Goal: Information Seeking & Learning: Learn about a topic

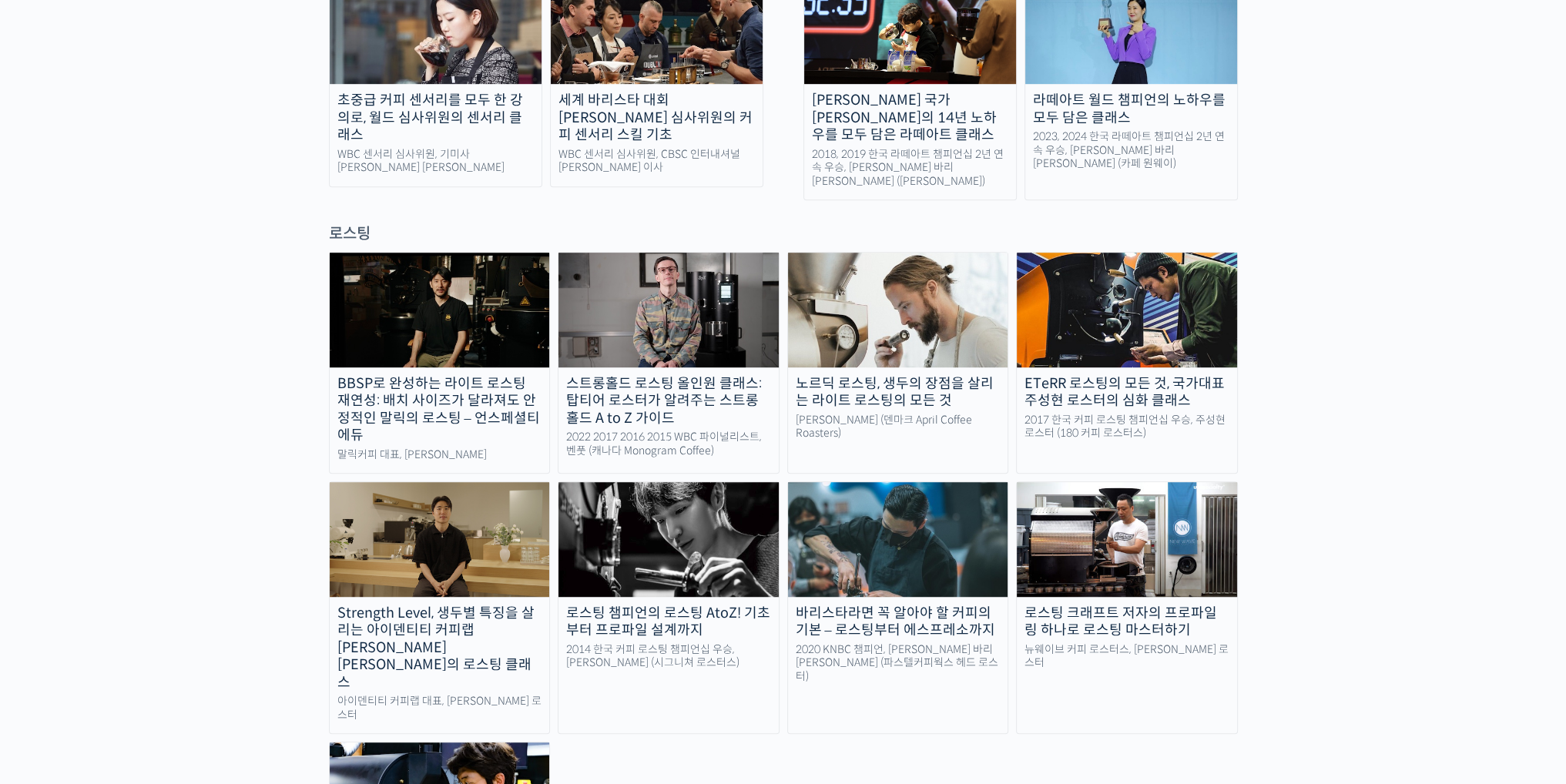
scroll to position [1232, 0]
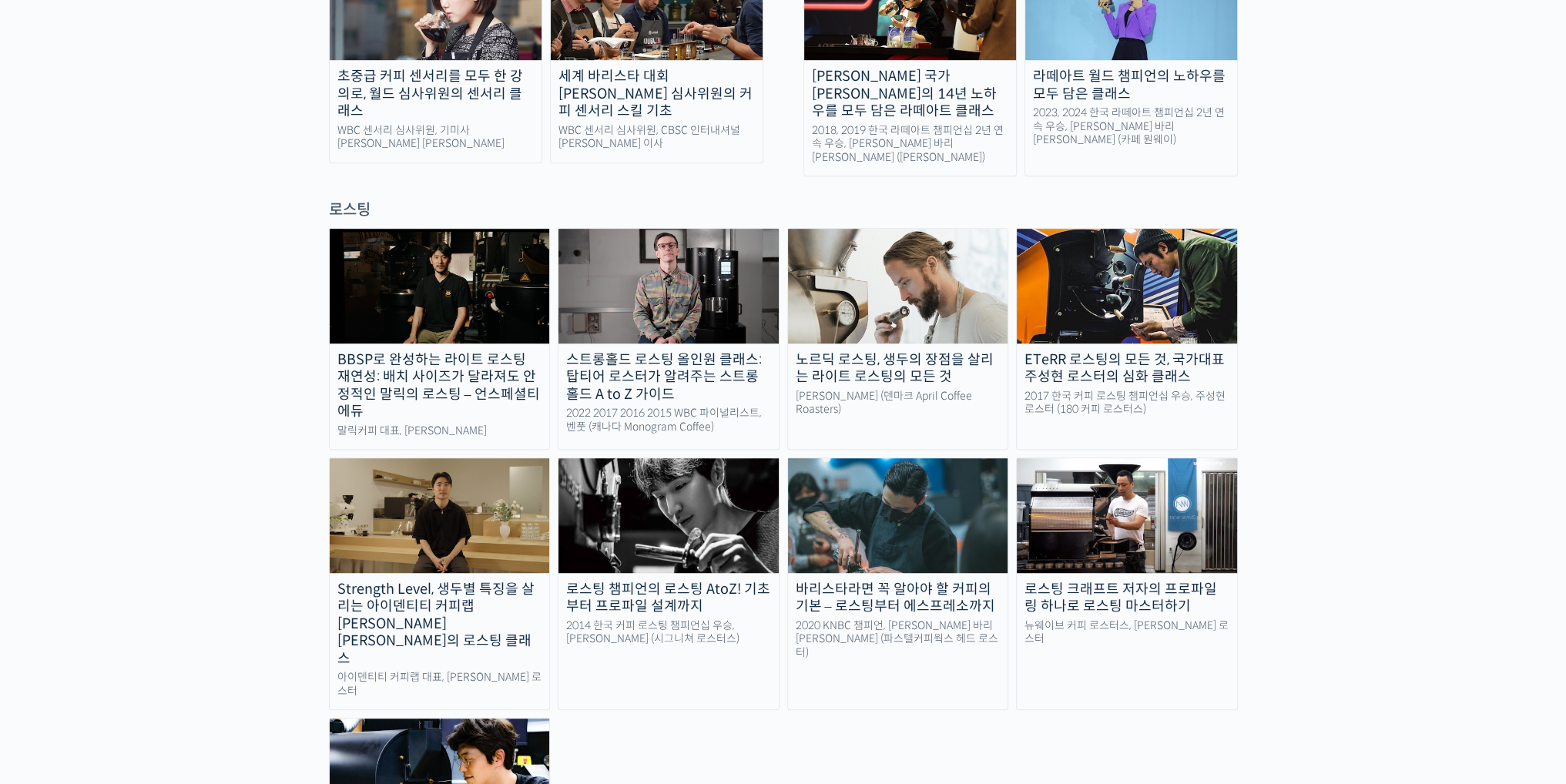
click at [771, 458] on img at bounding box center [1126, 514] width 220 height 114
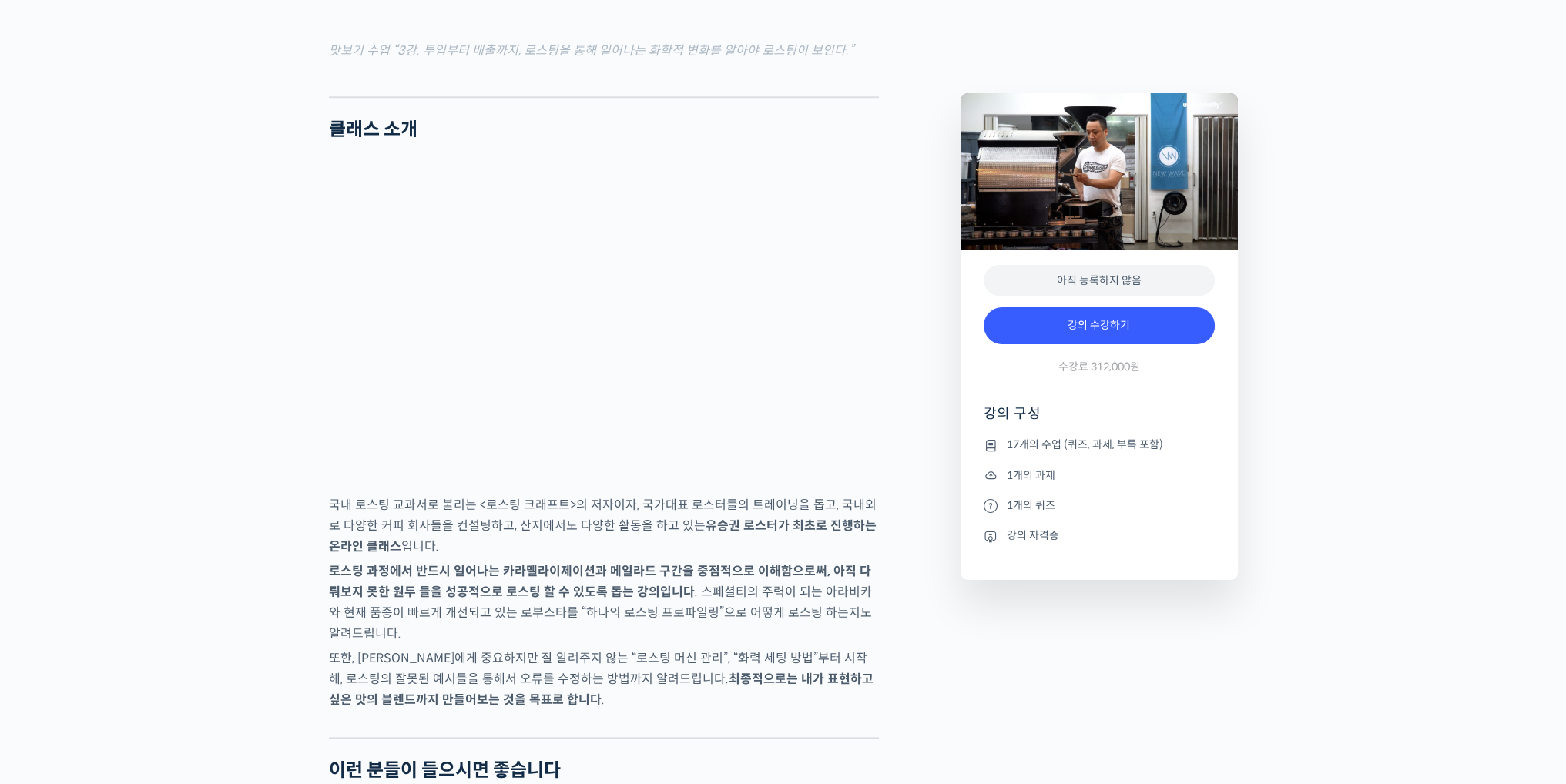
scroll to position [2156, 0]
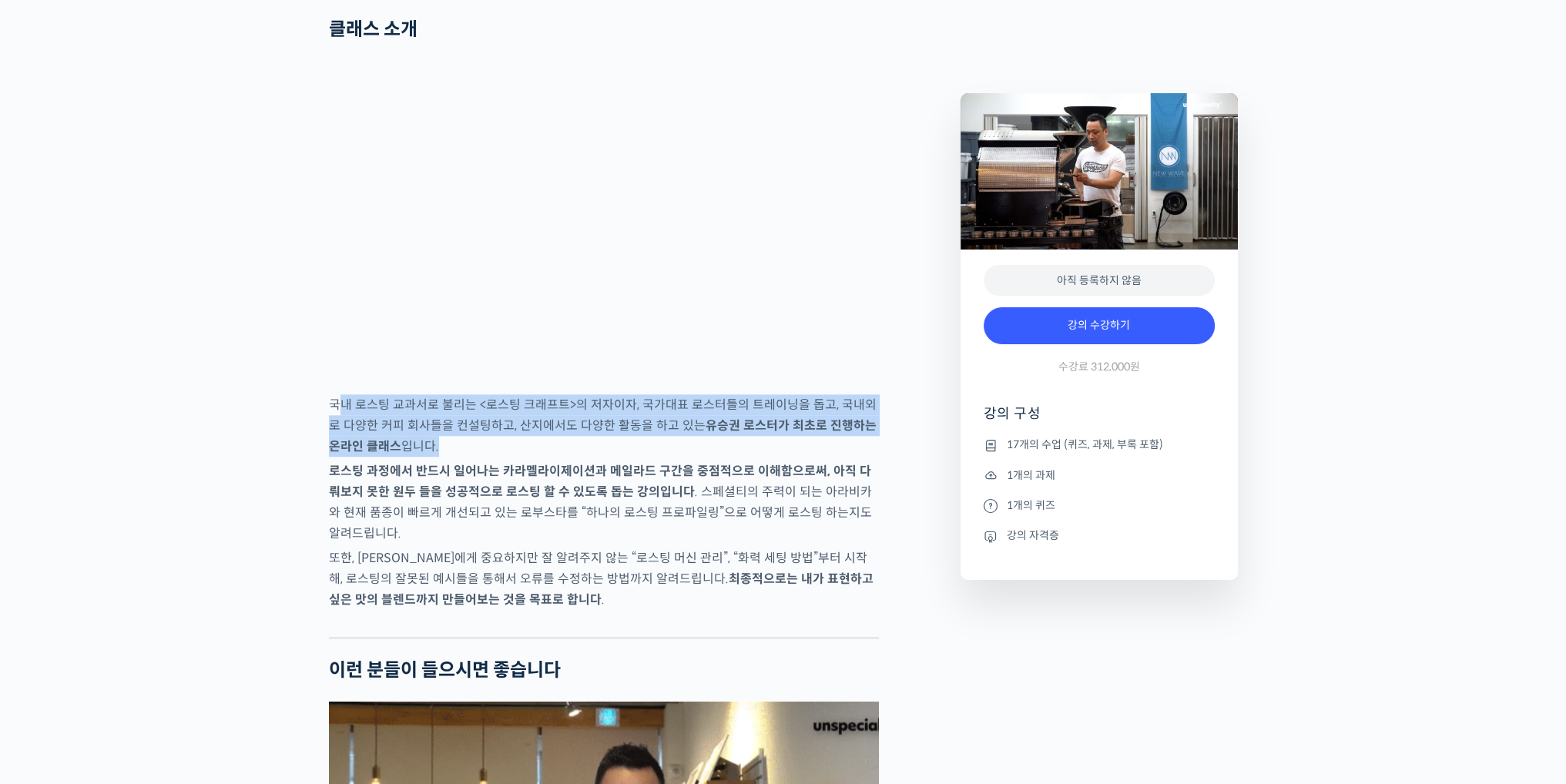
drag, startPoint x: 338, startPoint y: 467, endPoint x: 732, endPoint y: 514, distance: 396.8
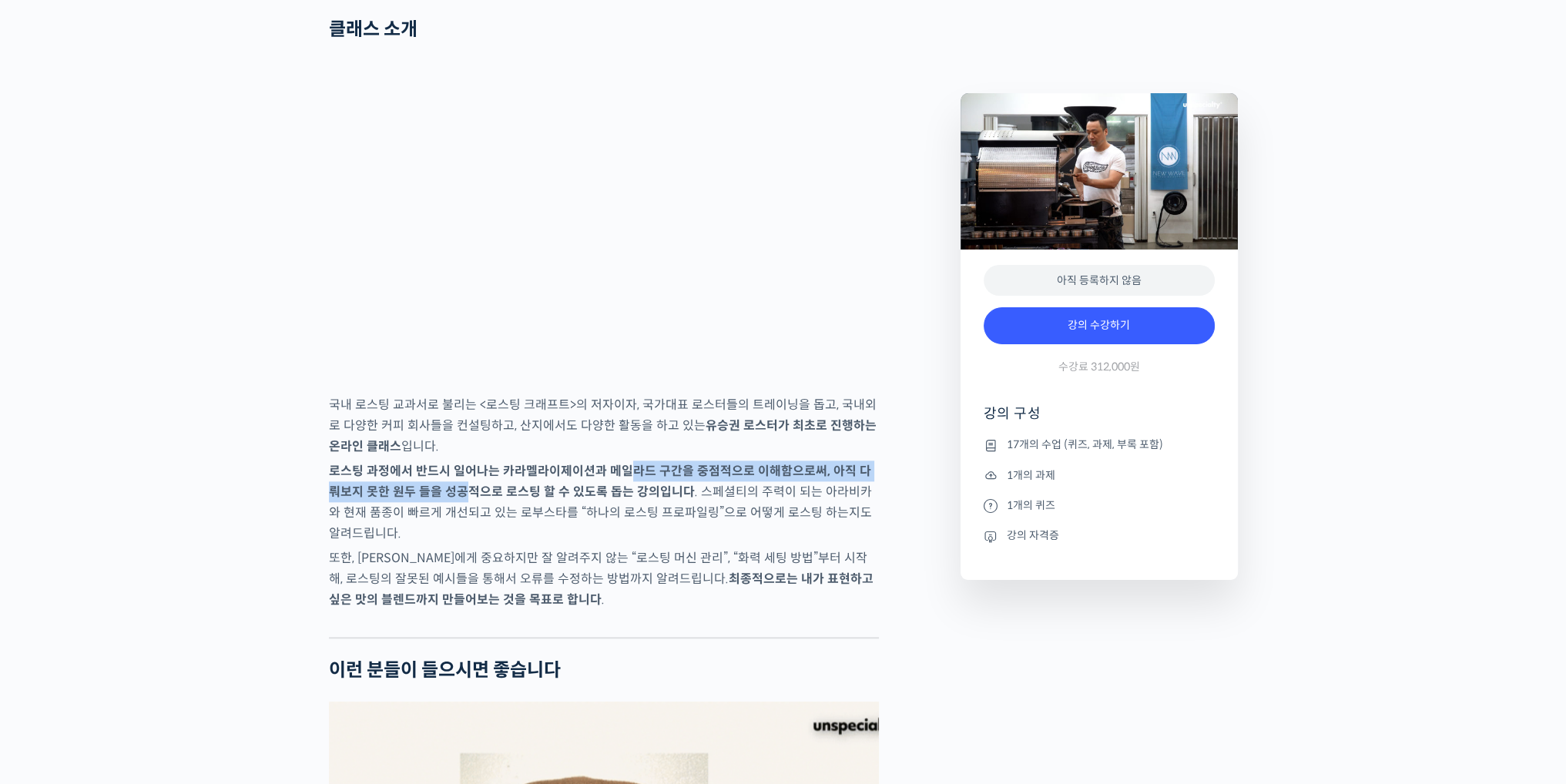
drag, startPoint x: 458, startPoint y: 552, endPoint x: 621, endPoint y: 536, distance: 163.8
click at [622, 499] on strong "로스팅 과정에서 반드시 일어나는 카라멜라이제이션과 메일라드 구간을 중점적으로 이해함으로써, 아직 다뤄보지 못한 원두들을 성공적으로 로스팅 할…" at bounding box center [600, 481] width 542 height 37
click at [624, 544] on p "로스팅 과정에서 반드시 일어나는 카라멜라이제이션과 메일라드 구간을 중점적으로 이해함으로써, 아직 다뤄보지 못한 원두들을 성공적으로 로스팅 할…" at bounding box center [603, 502] width 550 height 83
drag, startPoint x: 599, startPoint y: 524, endPoint x: 721, endPoint y: 562, distance: 127.8
click at [788, 544] on p "로스팅 과정에서 반드시 일어나는 카라멜라이제이션과 메일라드 구간을 중점적으로 이해함으로써, 아직 다뤄보지 못한 원두들을 성공적으로 로스팅 할…" at bounding box center [603, 502] width 550 height 83
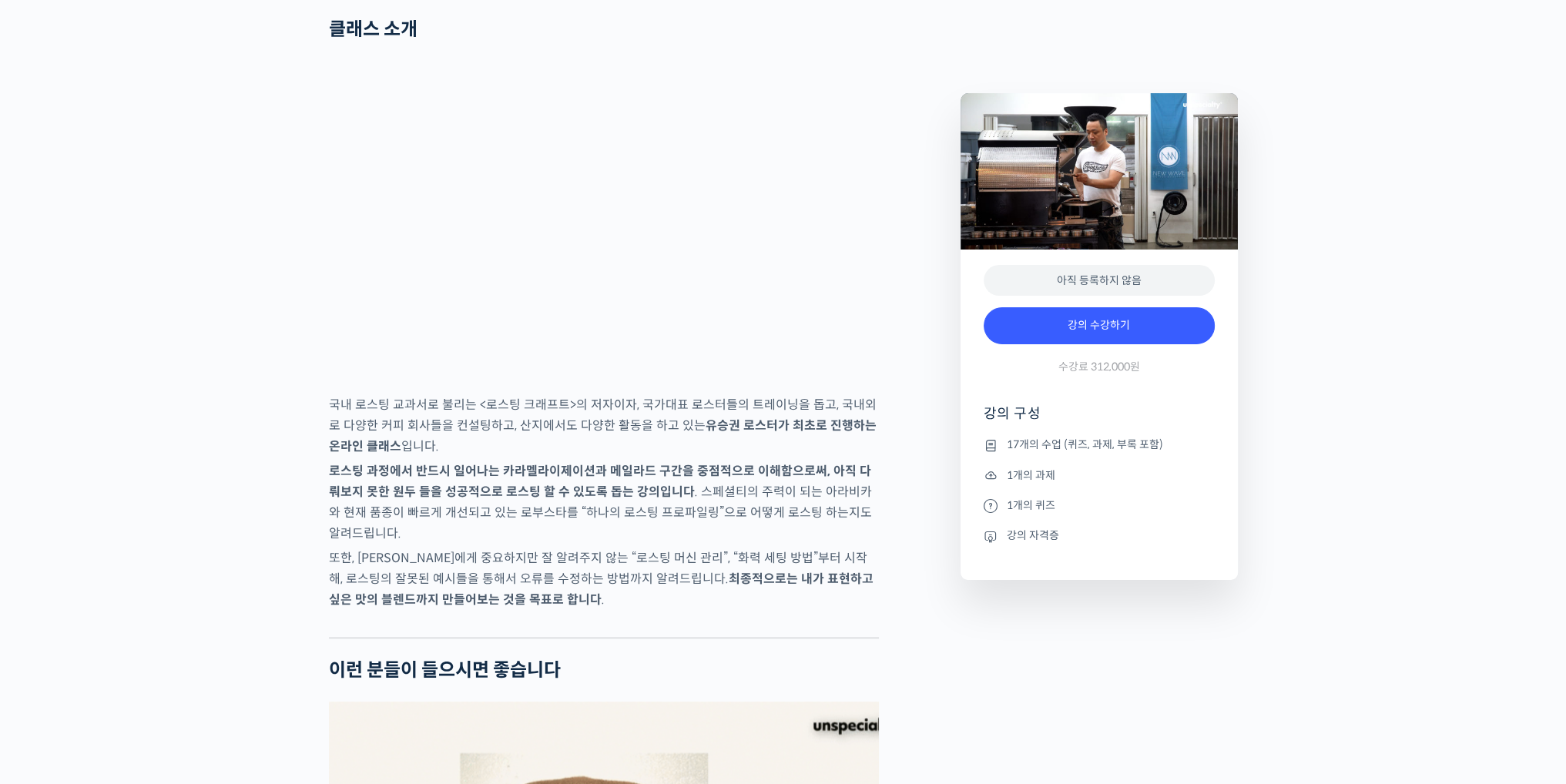
click at [600, 544] on p "로스팅 과정에서 반드시 일어나는 카라멜라이제이션과 메일라드 구간을 중점적으로 이해함으로써, 아직 다뤄보지 못한 원두들을 성공적으로 로스팅 할…" at bounding box center [603, 502] width 550 height 83
drag, startPoint x: 426, startPoint y: 538, endPoint x: 503, endPoint y: 538, distance: 77.0
click at [503, 499] on strong "로스팅 과정에서 반드시 일어나는 카라멜라이제이션과 메일라드 구간을 중점적으로 이해함으로써, 아직 다뤄보지 못한 원두들을 성공적으로 로스팅 할…" at bounding box center [600, 481] width 542 height 37
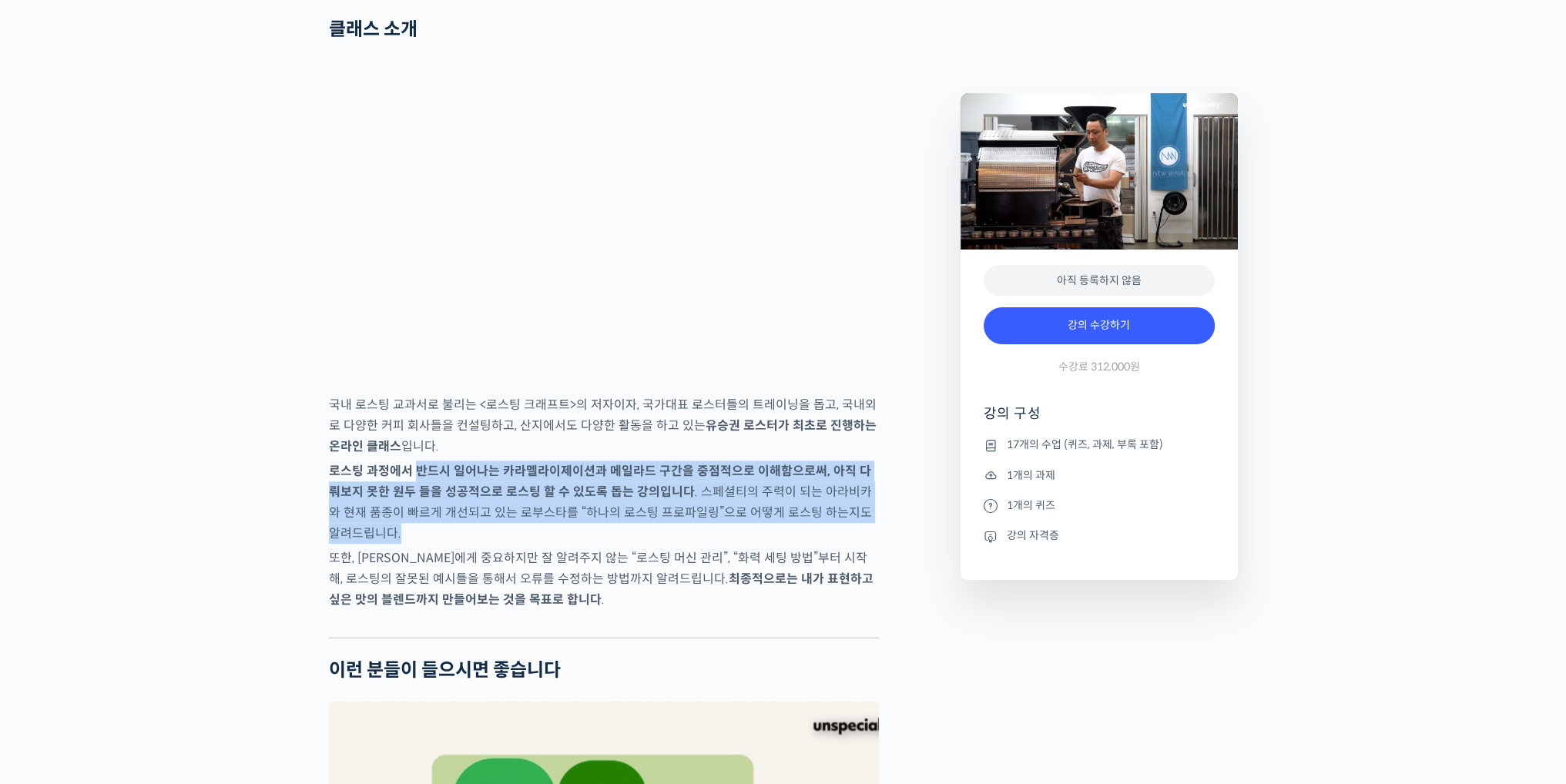
drag, startPoint x: 419, startPoint y: 522, endPoint x: 761, endPoint y: 587, distance: 348.1
click at [761, 544] on p "로스팅 과정에서 반드시 일어나는 카라멜라이제이션과 메일라드 구간을 중점적으로 이해함으로써, 아직 다뤄보지 못한 원두들을 성공적으로 로스팅 할…" at bounding box center [603, 502] width 550 height 83
click at [752, 544] on p "로스팅 과정에서 반드시 일어나는 카라멜라이제이션과 메일라드 구간을 중점적으로 이해함으로써, 아직 다뤄보지 못한 원두들을 성공적으로 로스팅 할…" at bounding box center [603, 502] width 550 height 83
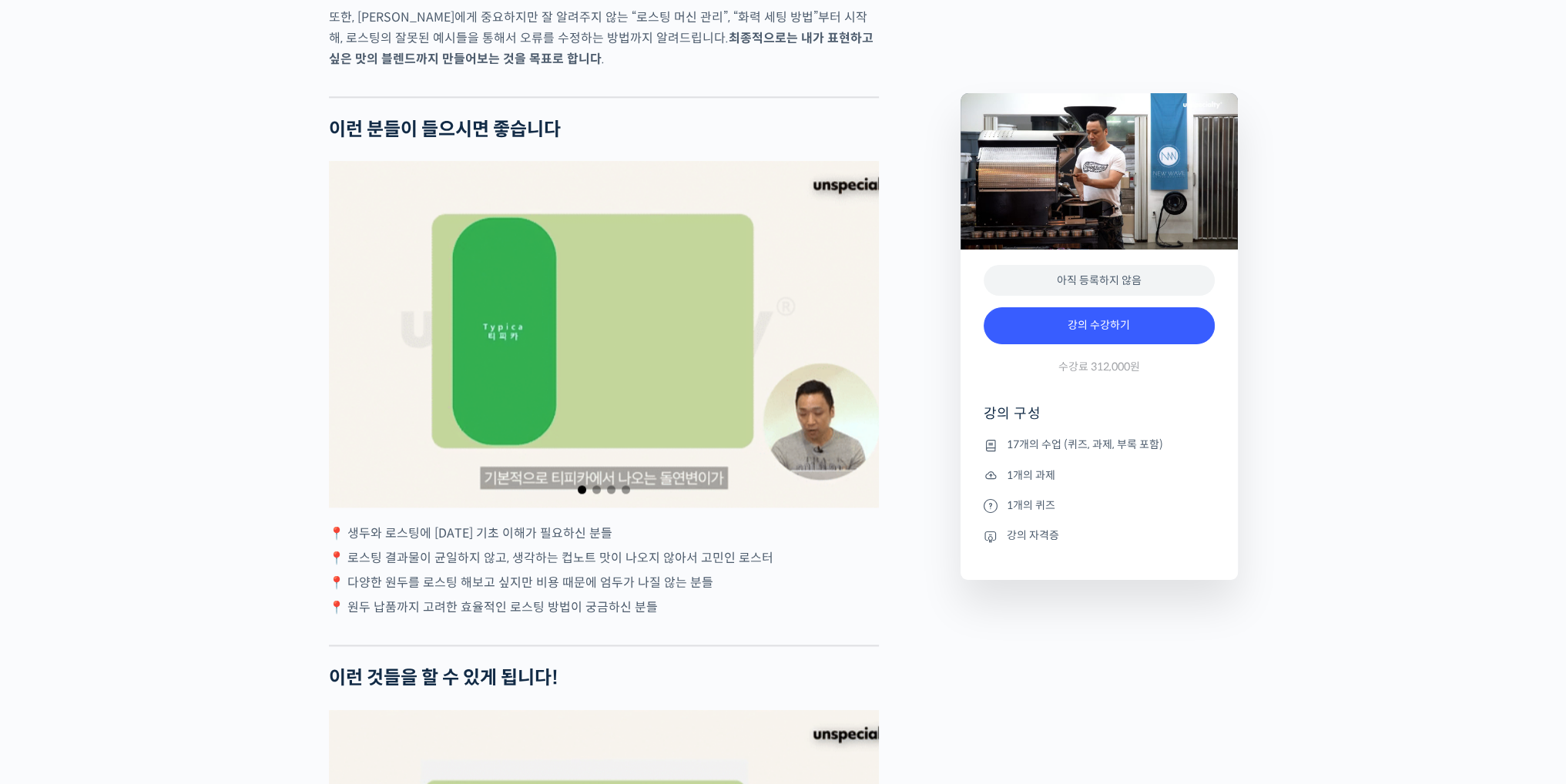
scroll to position [2772, 0]
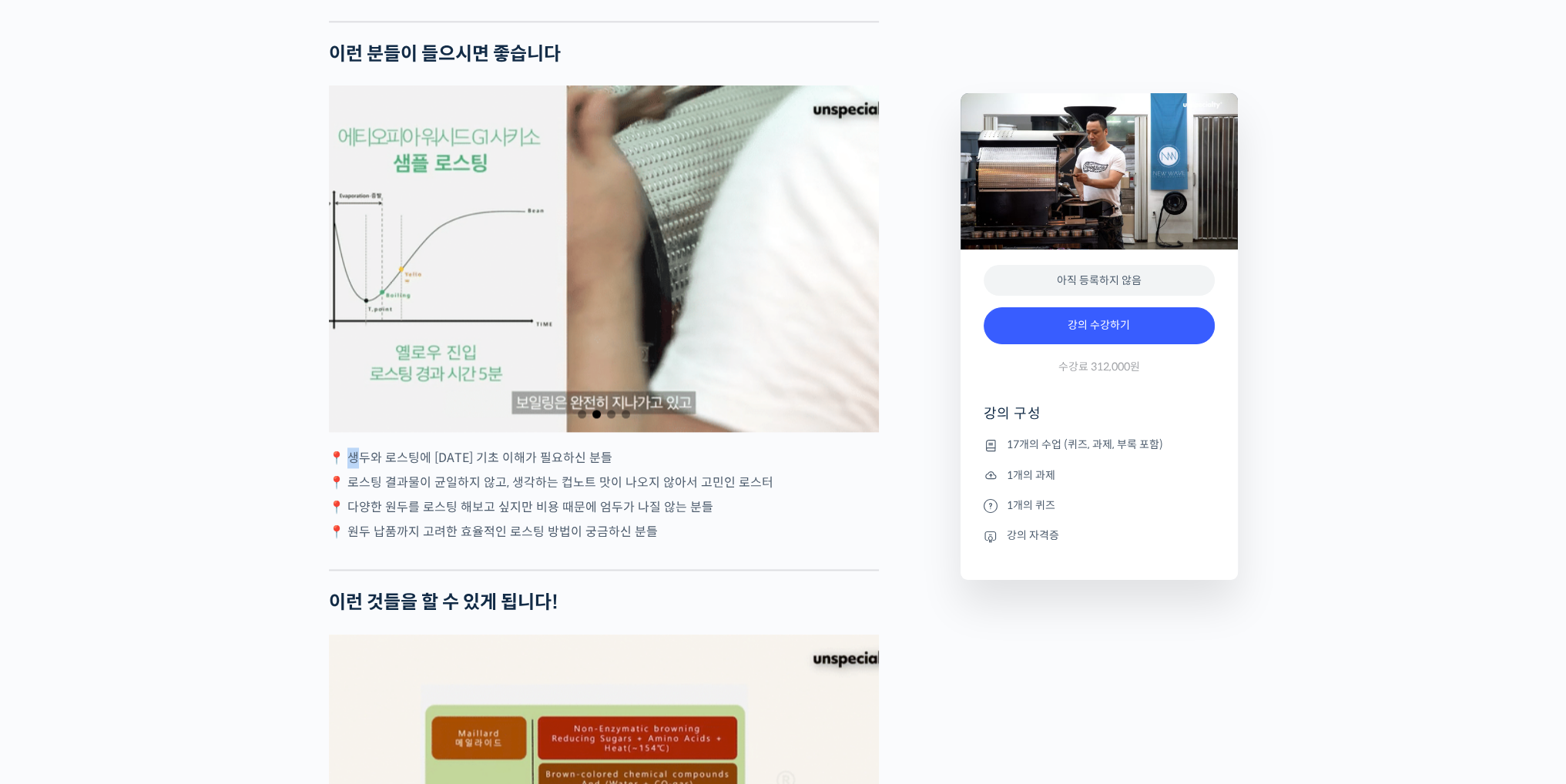
click at [352, 468] on p "📍 생두와 로스팅에 [DATE] 기초 이해가 필요하신 분들" at bounding box center [603, 458] width 550 height 21
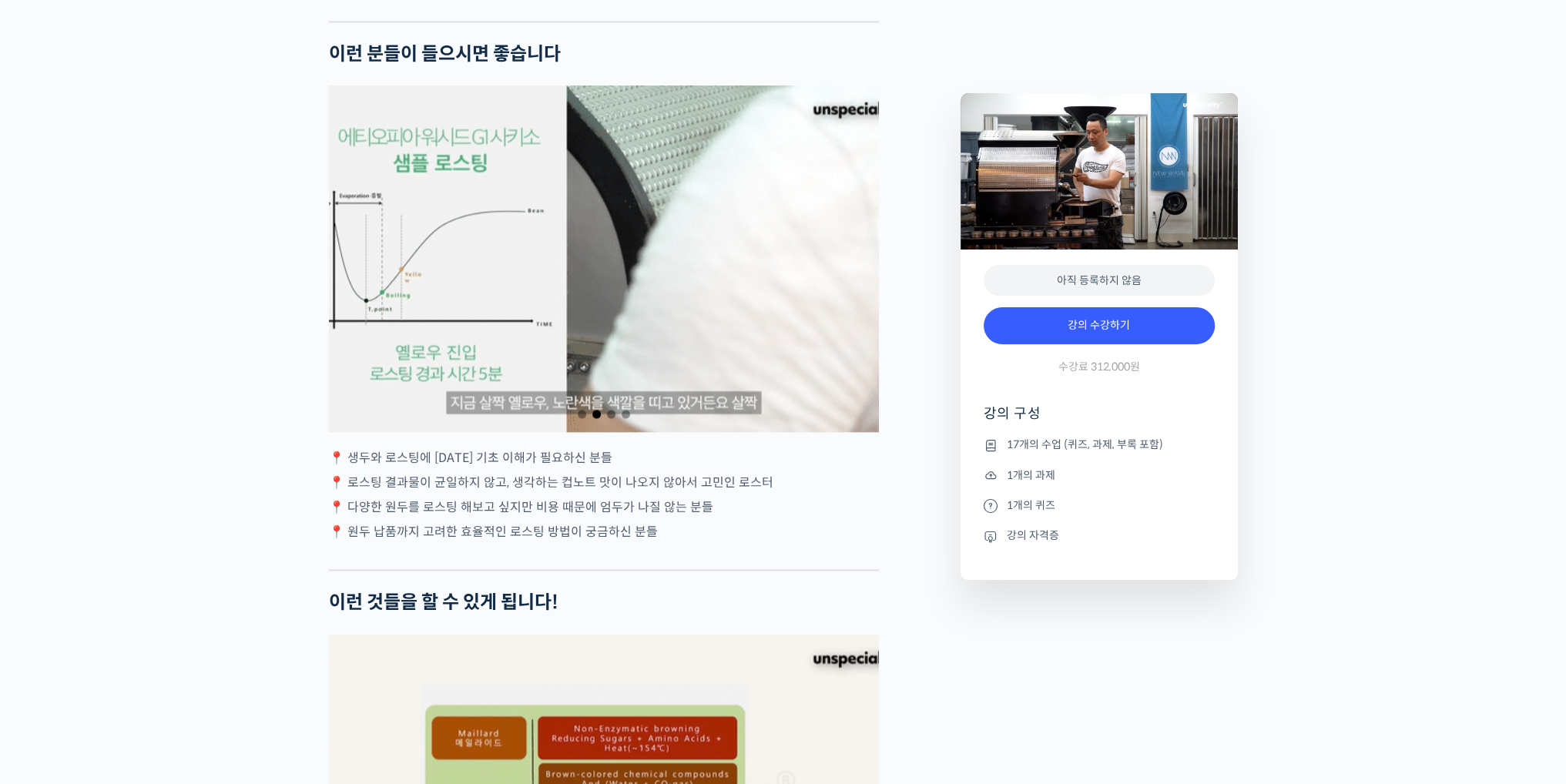
click at [342, 468] on p "📍 생두와 로스팅에 [DATE] 기초 이해가 필요하신 분들" at bounding box center [603, 458] width 550 height 21
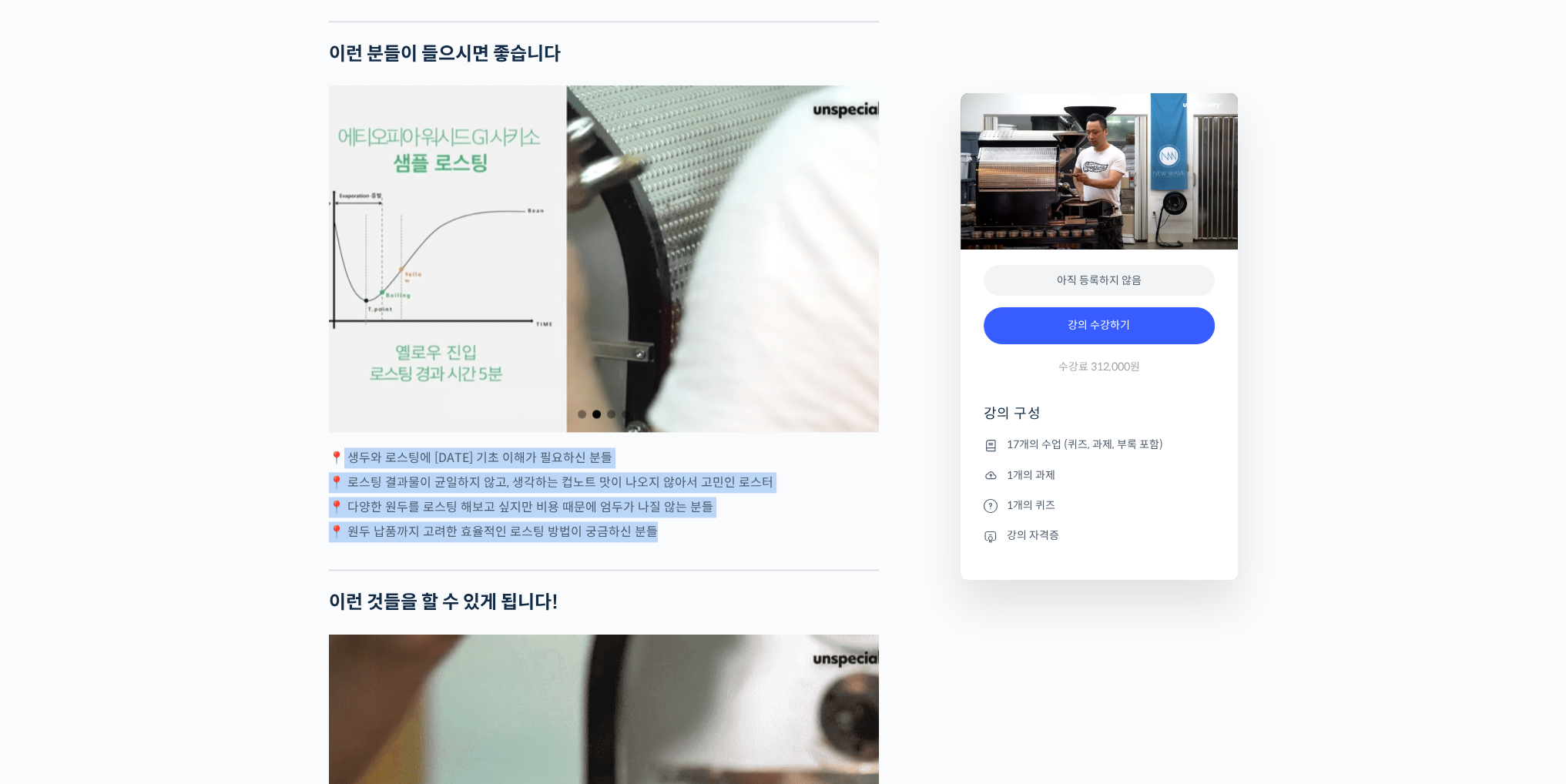
drag, startPoint x: 344, startPoint y: 518, endPoint x: 703, endPoint y: 584, distance: 365.0
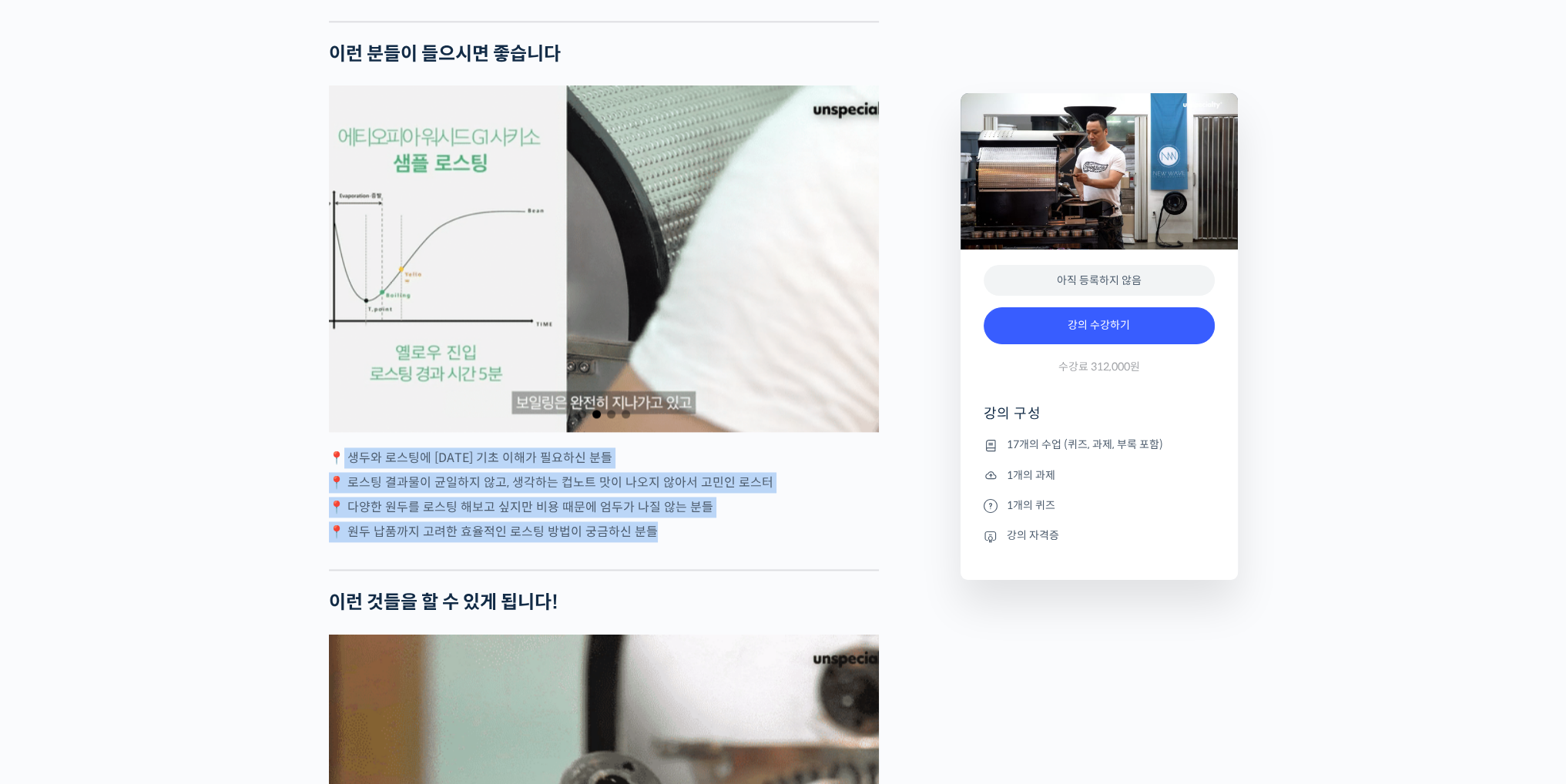
click at [721, 542] on p "📍 원두 납품까지 고려한 효율적인 로스팅 방법이 궁금하신 분들" at bounding box center [603, 532] width 550 height 21
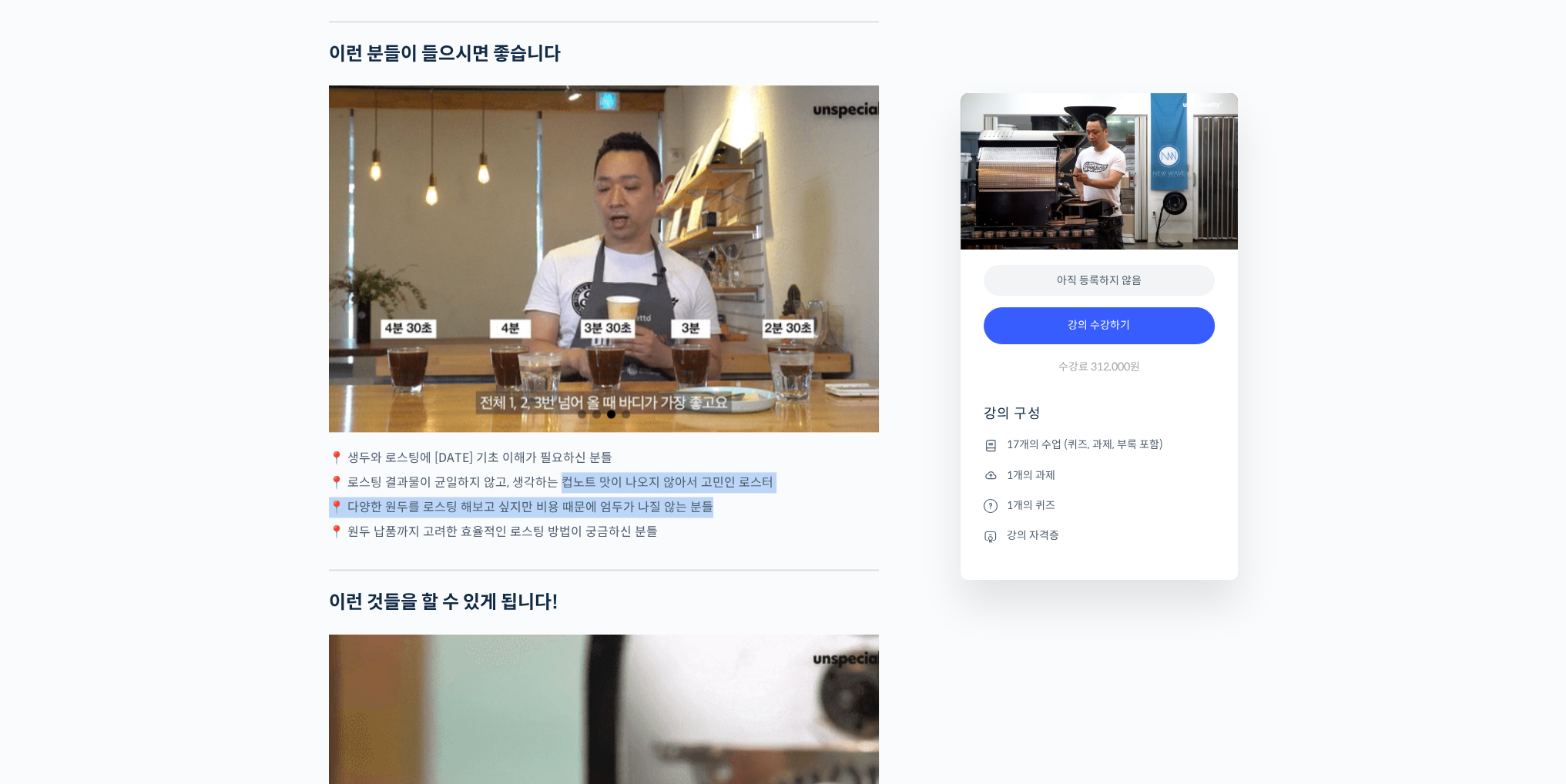
drag, startPoint x: 556, startPoint y: 543, endPoint x: 717, endPoint y: 569, distance: 163.1
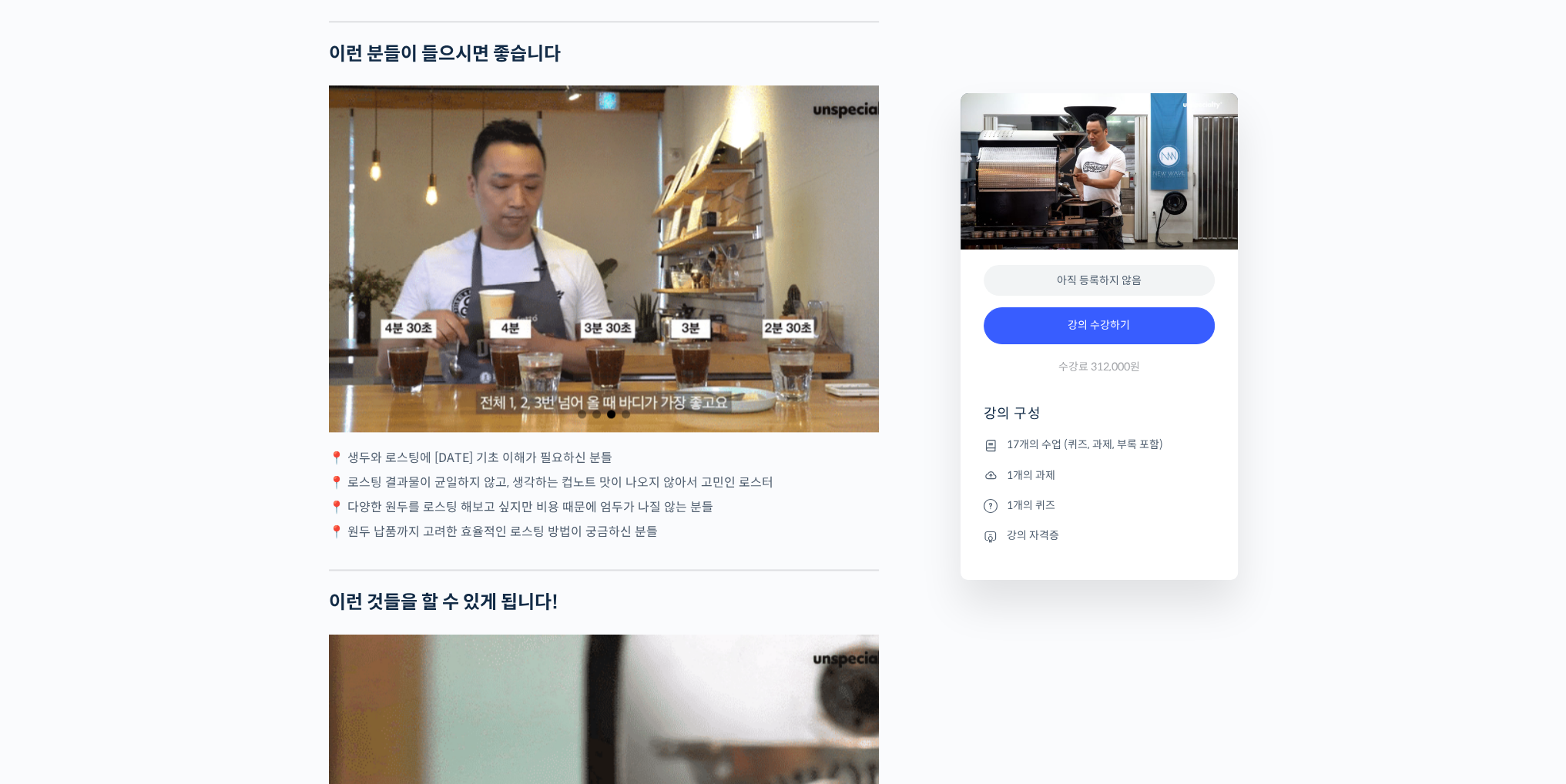
click at [727, 542] on p "📍 원두 납품까지 고려한 효율적인 로스팅 방법이 궁금하신 분들" at bounding box center [603, 532] width 550 height 21
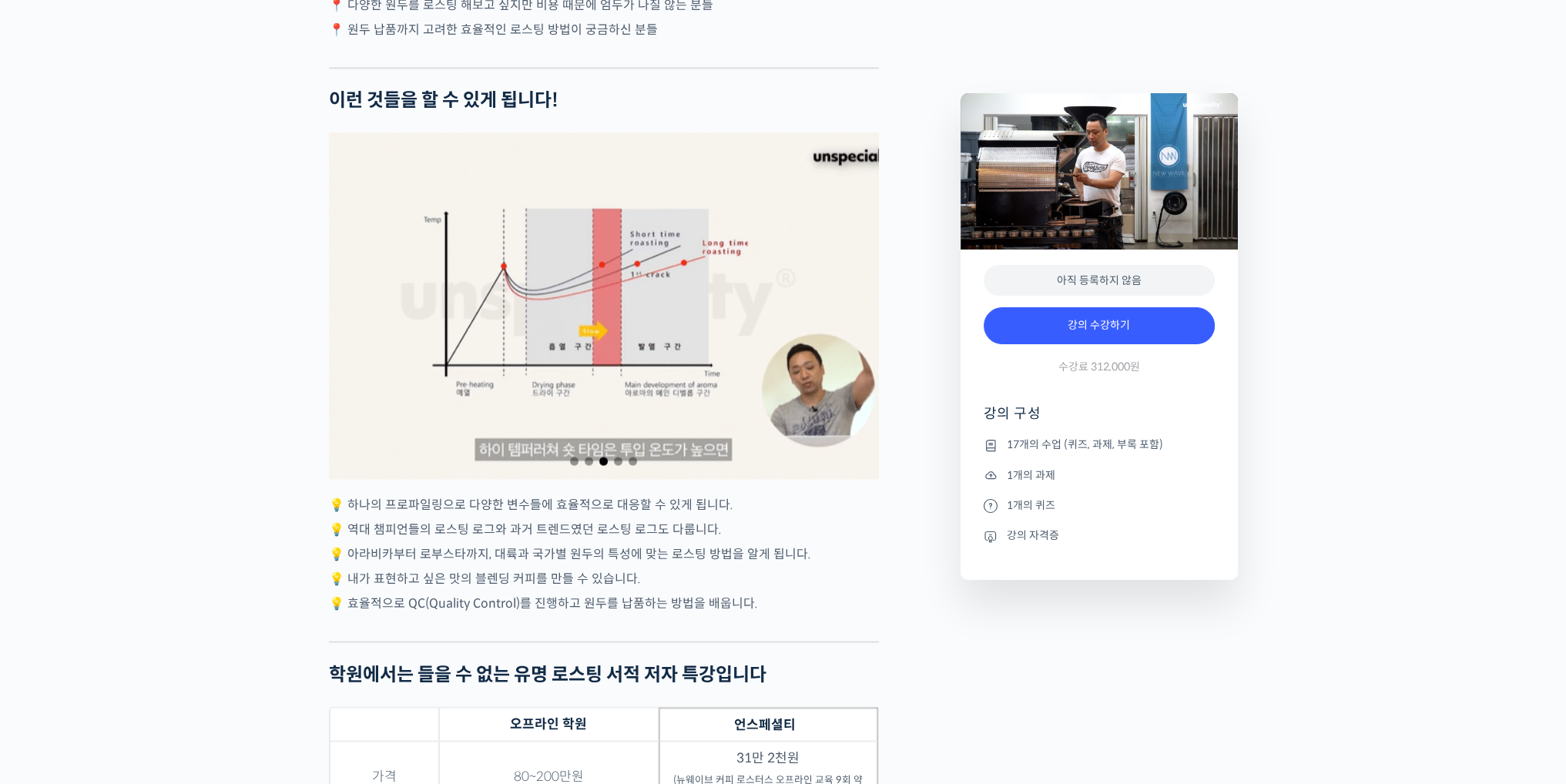
scroll to position [3311, 0]
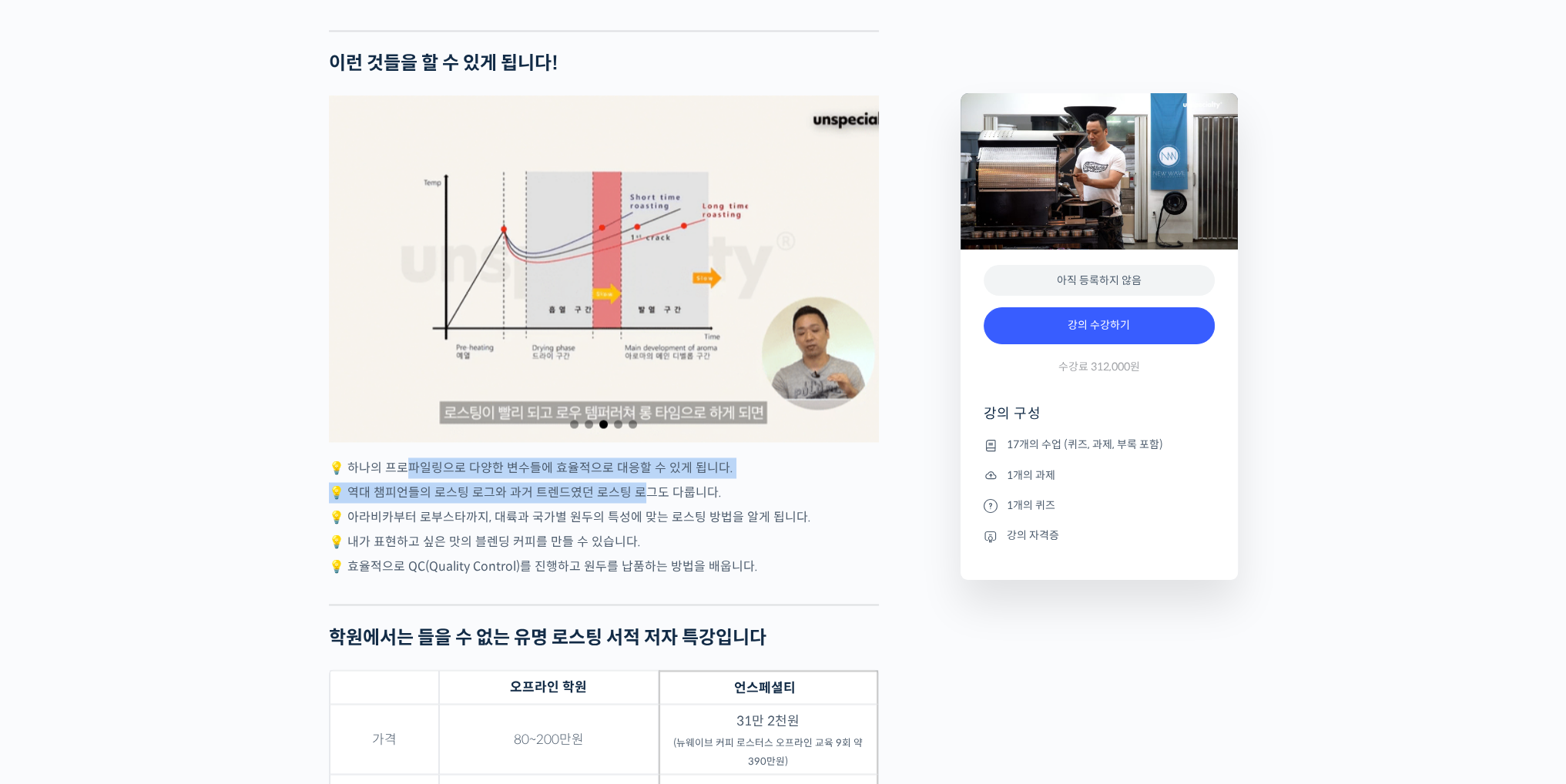
drag, startPoint x: 403, startPoint y: 533, endPoint x: 635, endPoint y: 552, distance: 232.8
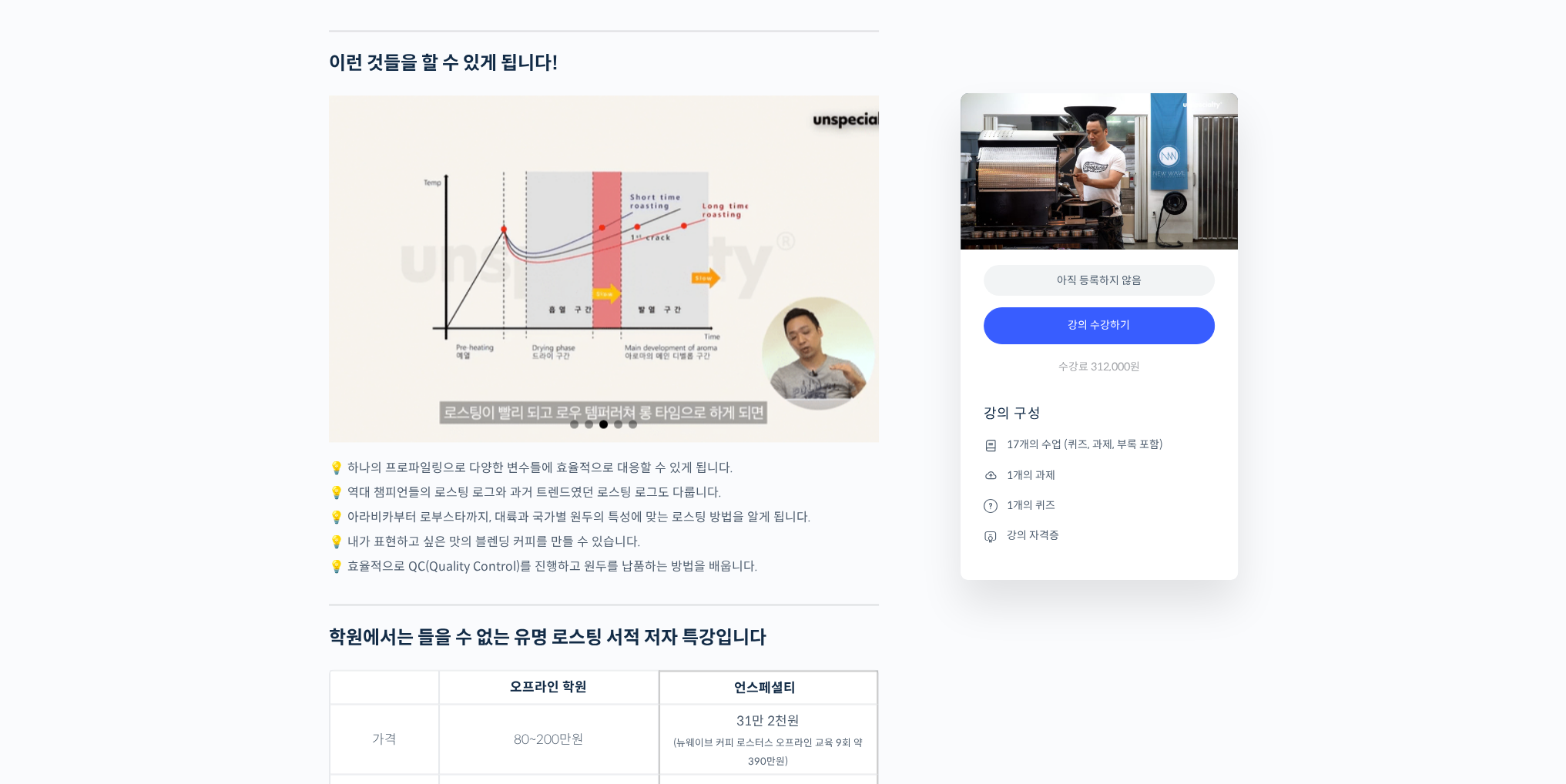
click at [663, 552] on p "💡 내가 표현하고 싶은 맛의 블렌딩 커피를 만들 수 있습니다." at bounding box center [603, 541] width 550 height 21
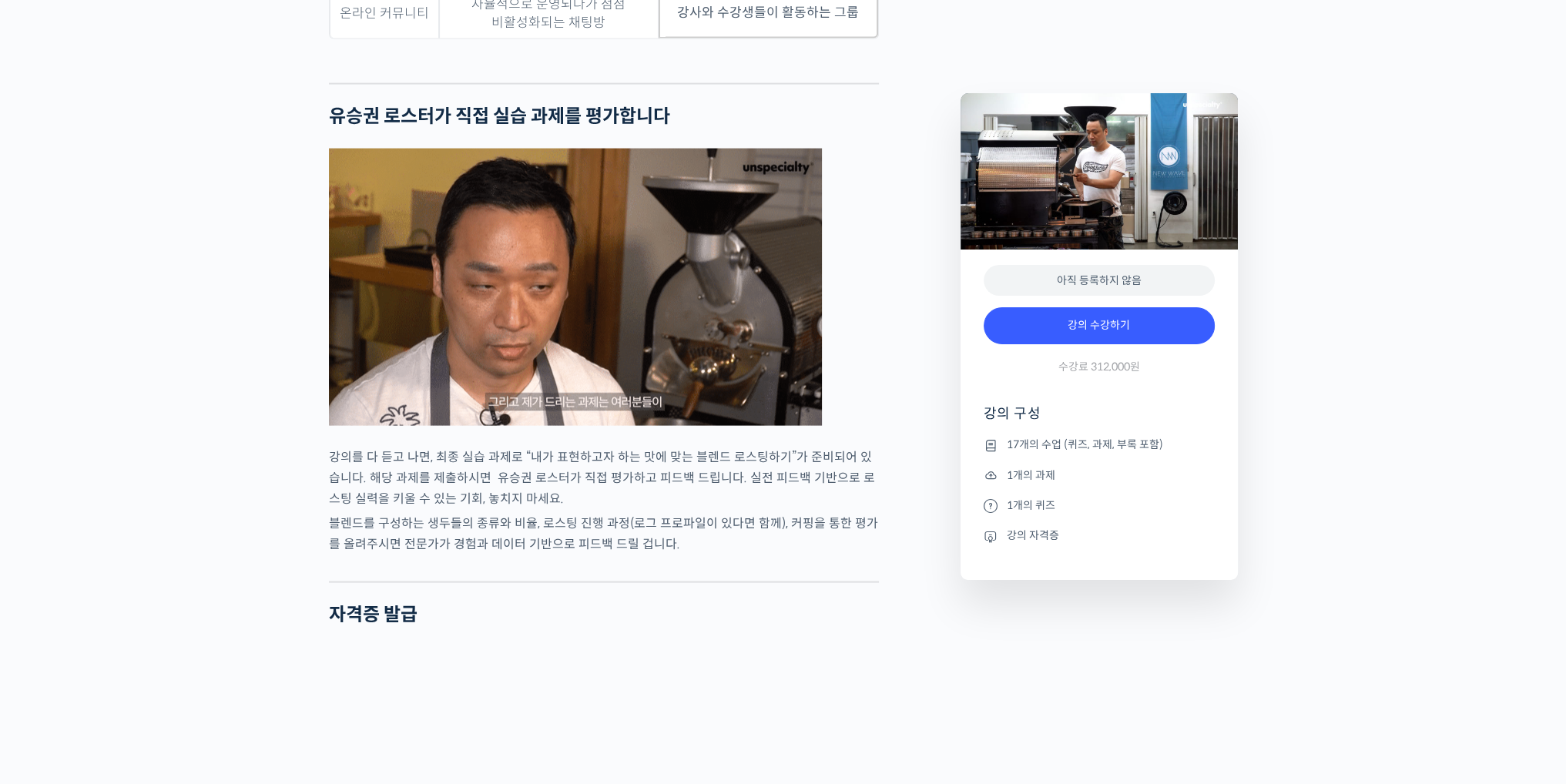
scroll to position [4388, 0]
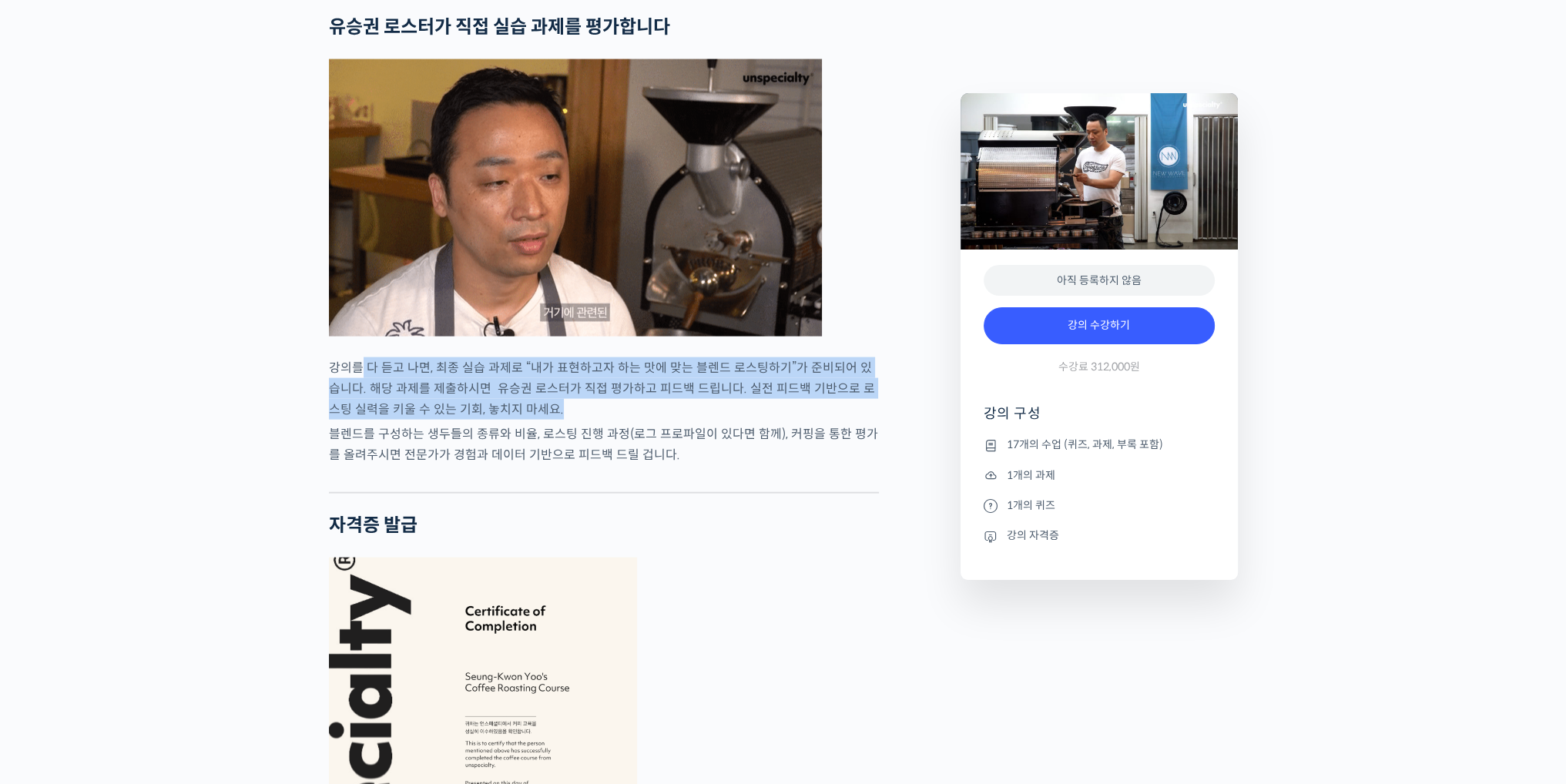
drag, startPoint x: 372, startPoint y: 421, endPoint x: 705, endPoint y: 452, distance: 334.4
click at [705, 420] on p "강의를 다 듣고 나면, 최종 실습 과제로 “내가 표현하고자 하는 맛에 맞는 블렌드 로스팅하기”가 준비되어 있습니다. 해당 과제를 제출하시면 …" at bounding box center [603, 388] width 550 height 62
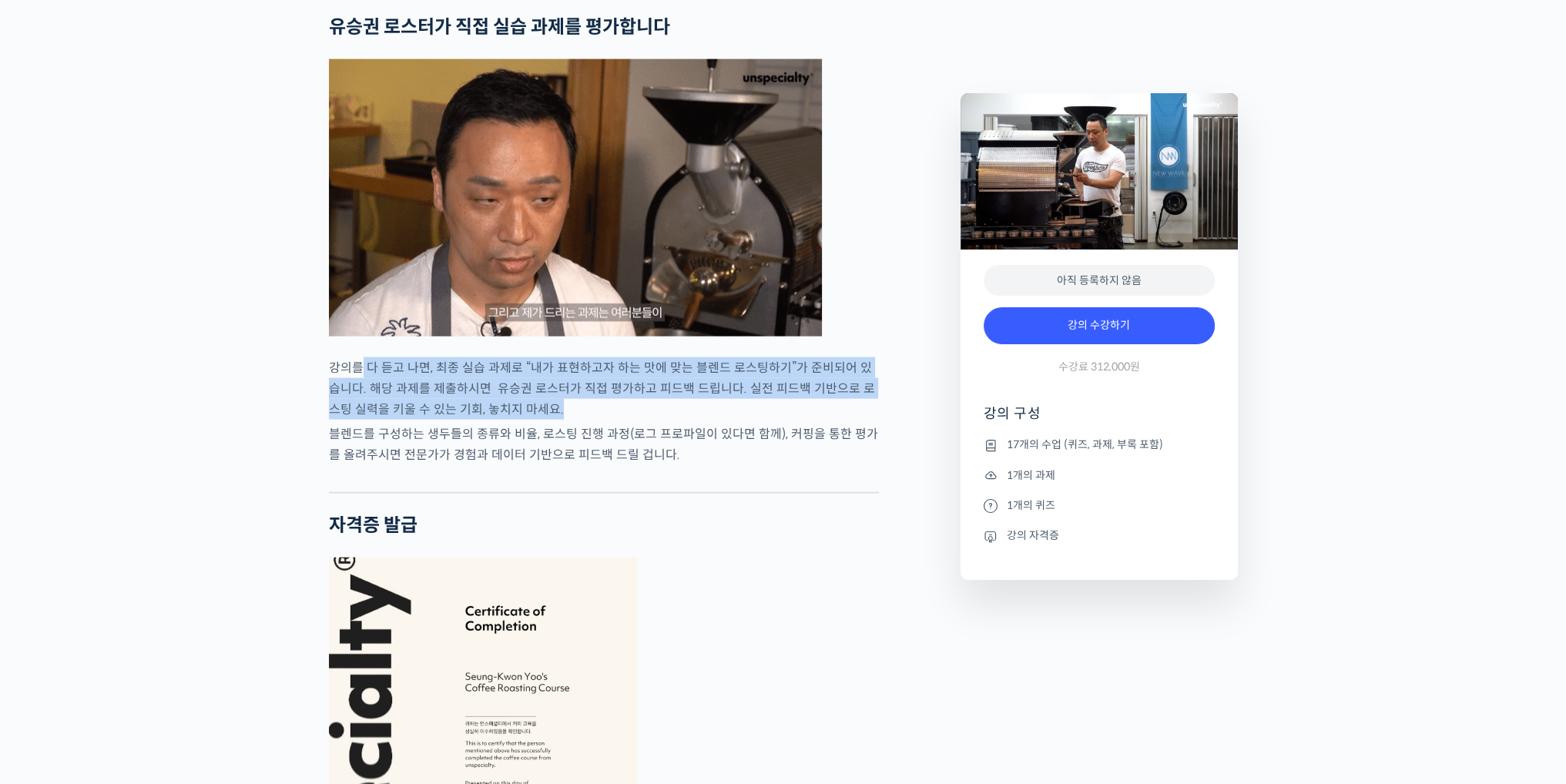
click at [701, 420] on p "강의를 다 듣고 나면, 최종 실습 과제로 “내가 표현하고자 하는 맛에 맞는 블렌드 로스팅하기”가 준비되어 있습니다. 해당 과제를 제출하시면 …" at bounding box center [603, 388] width 550 height 62
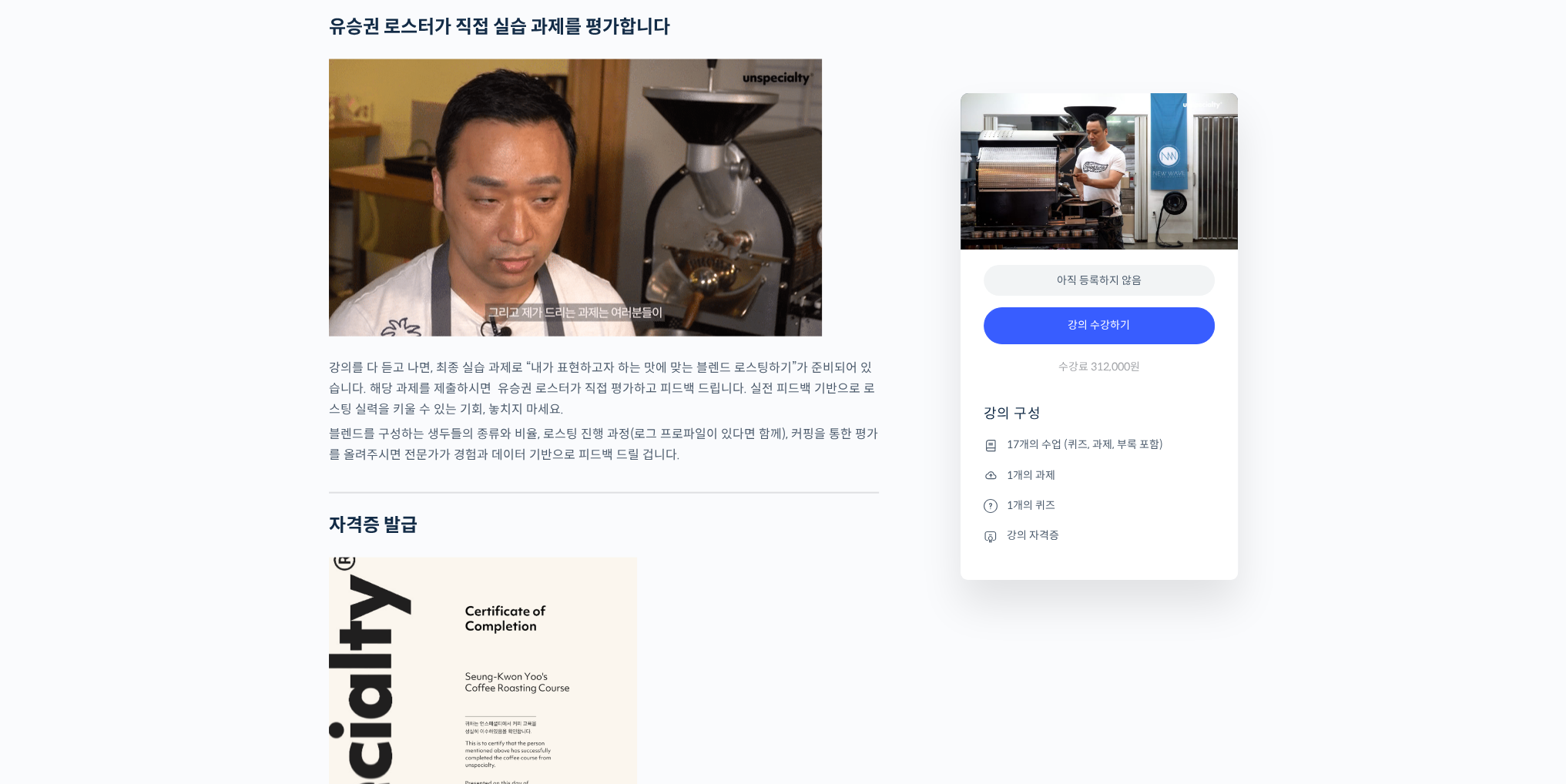
click at [618, 465] on p "블렌드를 구성하는 생두들의 종류와 비율, 로스팅 진행 과정(로그 프로파일이 있다면 함께), 커핑을 통한 평가를 올려주시면 전문가가 경험과 데이…" at bounding box center [603, 444] width 550 height 41
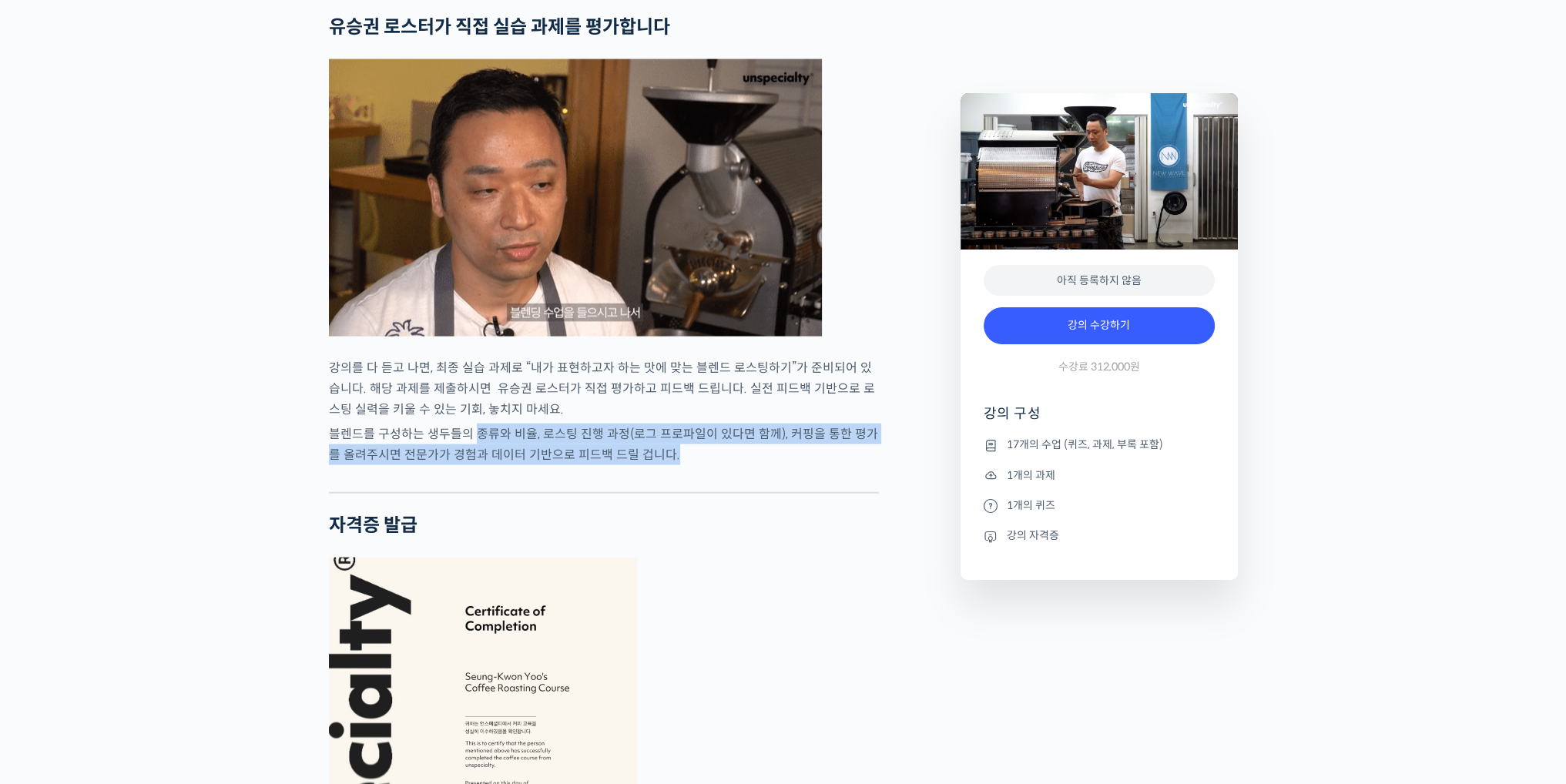
drag, startPoint x: 473, startPoint y: 488, endPoint x: 713, endPoint y: 503, distance: 240.5
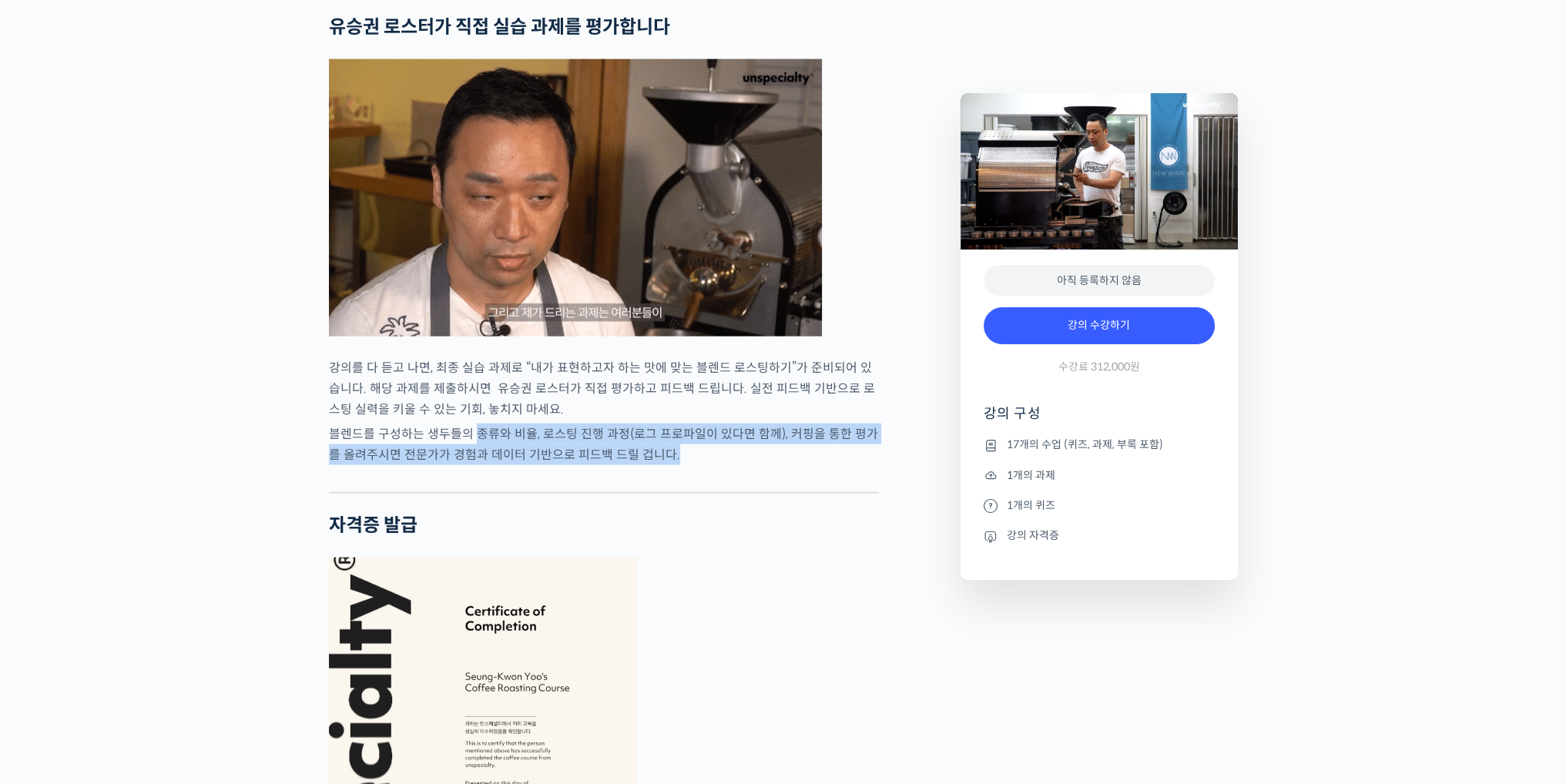
click at [713, 465] on p "블렌드를 구성하는 생두들의 종류와 비율, 로스팅 진행 과정(로그 프로파일이 있다면 함께), 커핑을 통한 평가를 올려주시면 전문가가 경험과 데이…" at bounding box center [603, 444] width 550 height 41
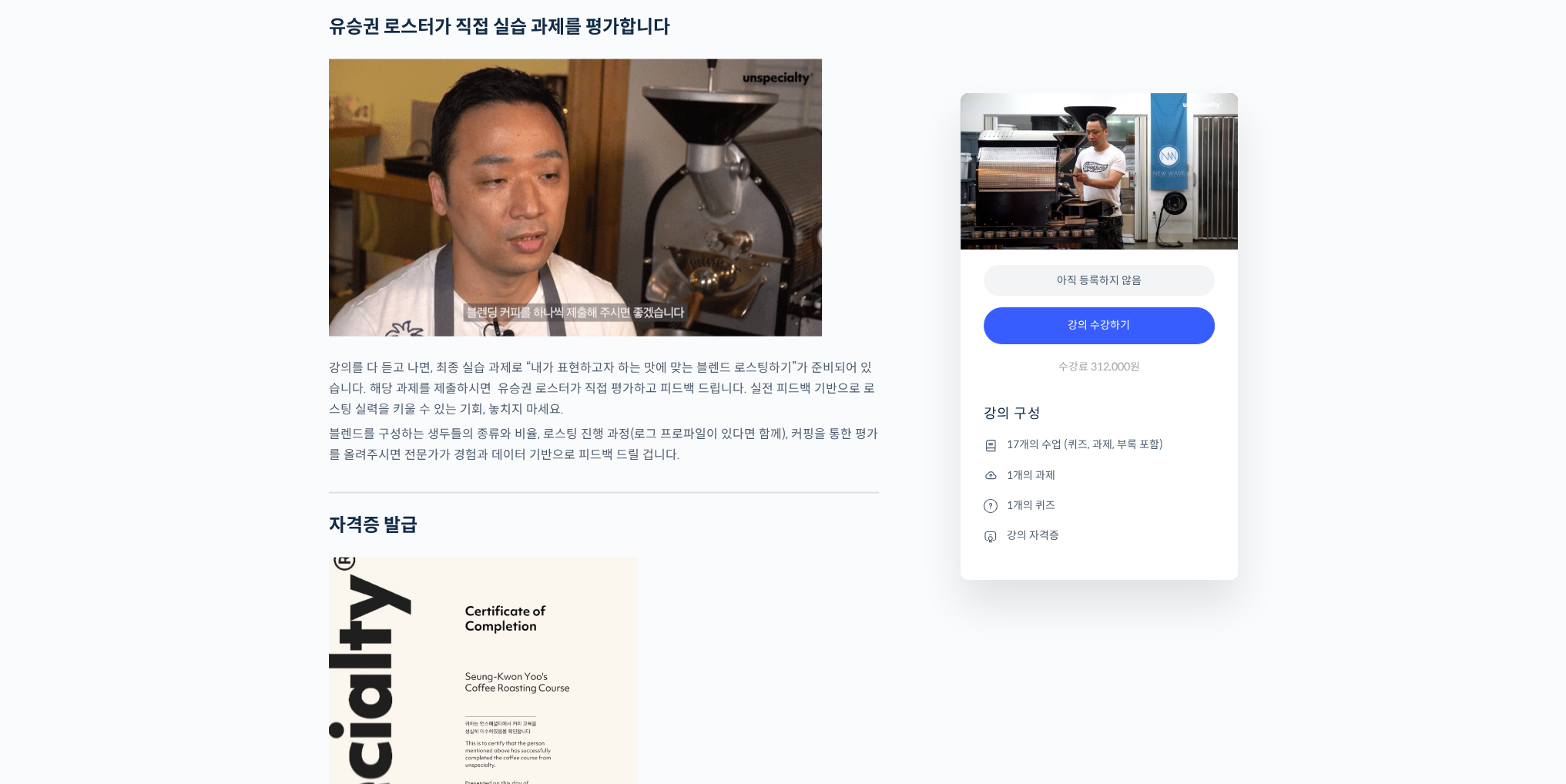
click at [717, 492] on div at bounding box center [603, 480] width 550 height 23
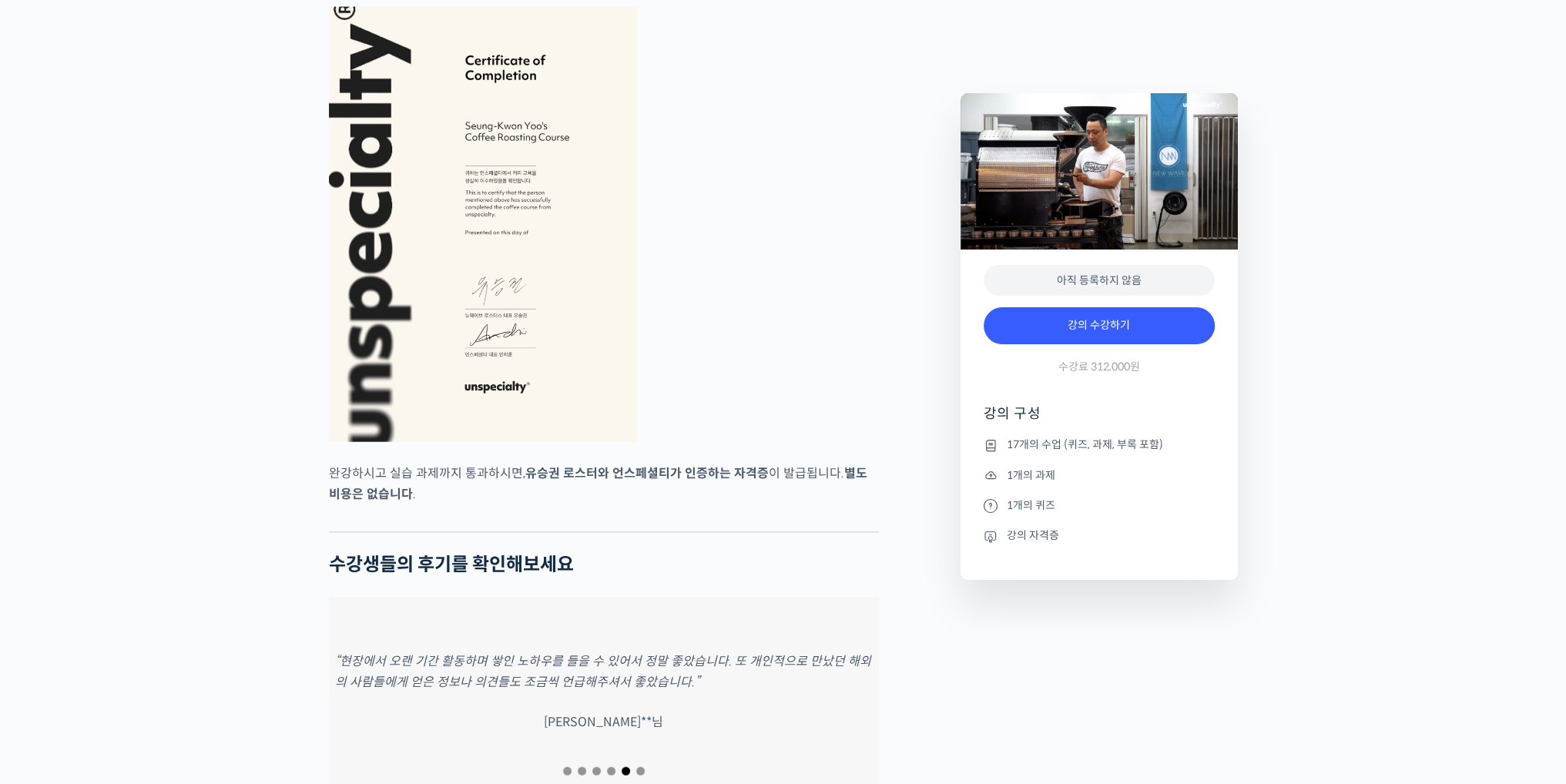
scroll to position [5005, 0]
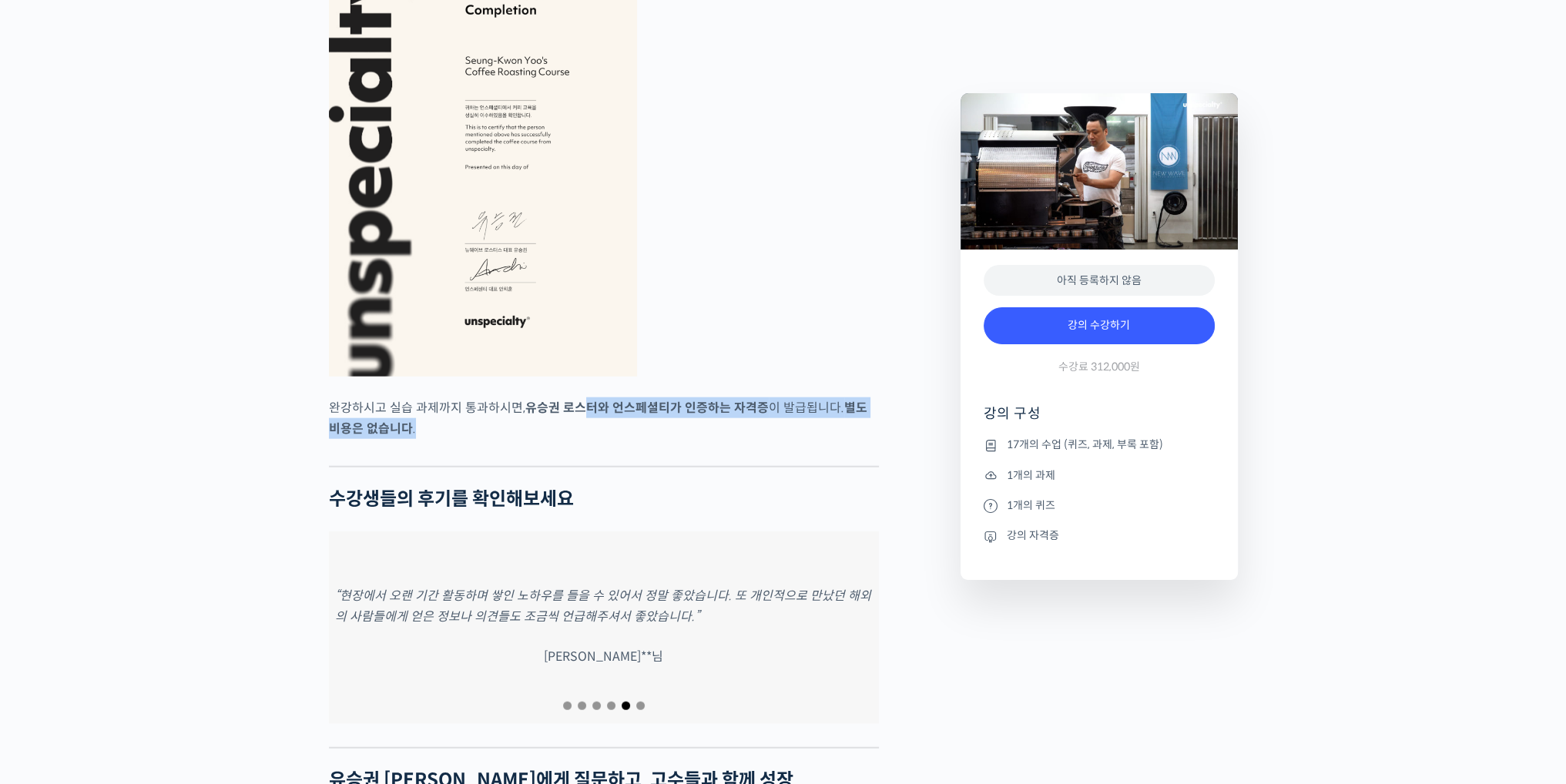
drag, startPoint x: 582, startPoint y: 467, endPoint x: 705, endPoint y: 500, distance: 127.3
click at [704, 439] on p "완강하시고 실습 과제까지 통과하시면, 유승권 로스터와 언스페셜티가 인증하는 자격증 이 발급됩니다. 별도 비용은 없습니다 ." at bounding box center [603, 418] width 550 height 41
click at [705, 466] on div at bounding box center [603, 454] width 550 height 23
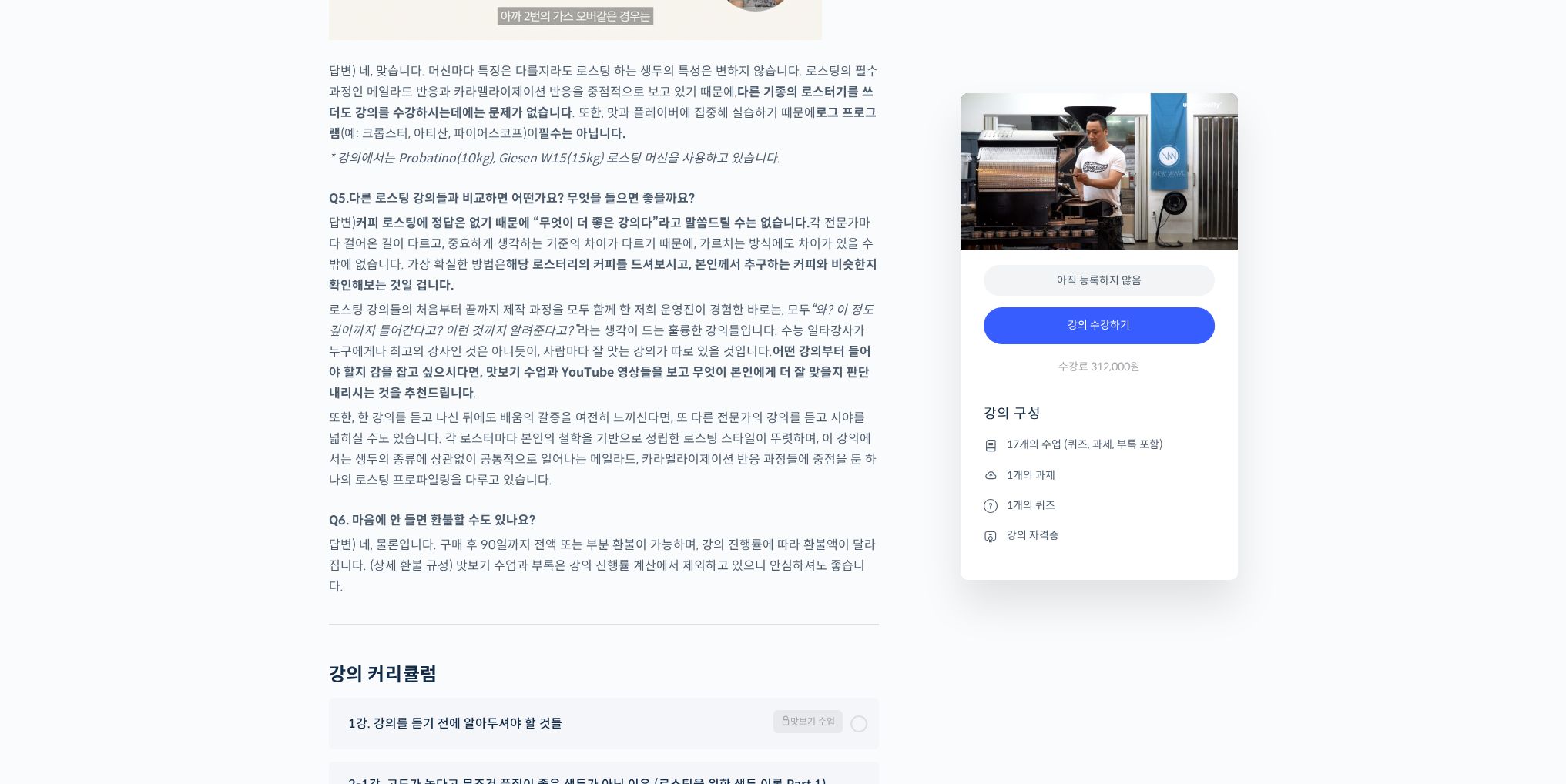
scroll to position [7392, 0]
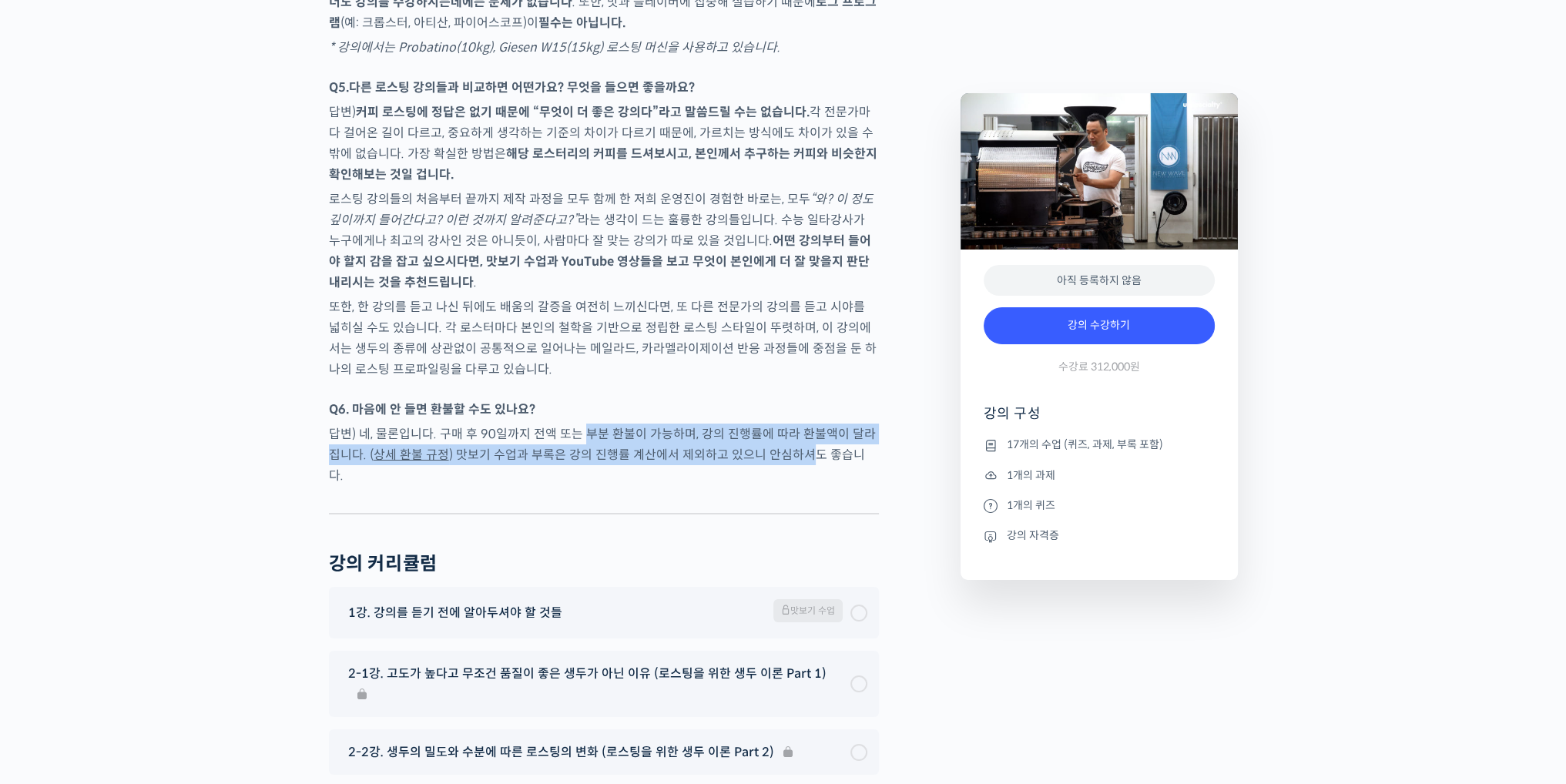
drag, startPoint x: 578, startPoint y: 437, endPoint x: 790, endPoint y: 476, distance: 215.6
click at [789, 466] on p "답변) 네, 물론입니다. 구매 후 90일까지 전액 또는 부분 환불이 가능하며, 강의 진행률에 따라 환불액이 달라집니다. ( 상세 환불 규정 )…" at bounding box center [603, 455] width 550 height 62
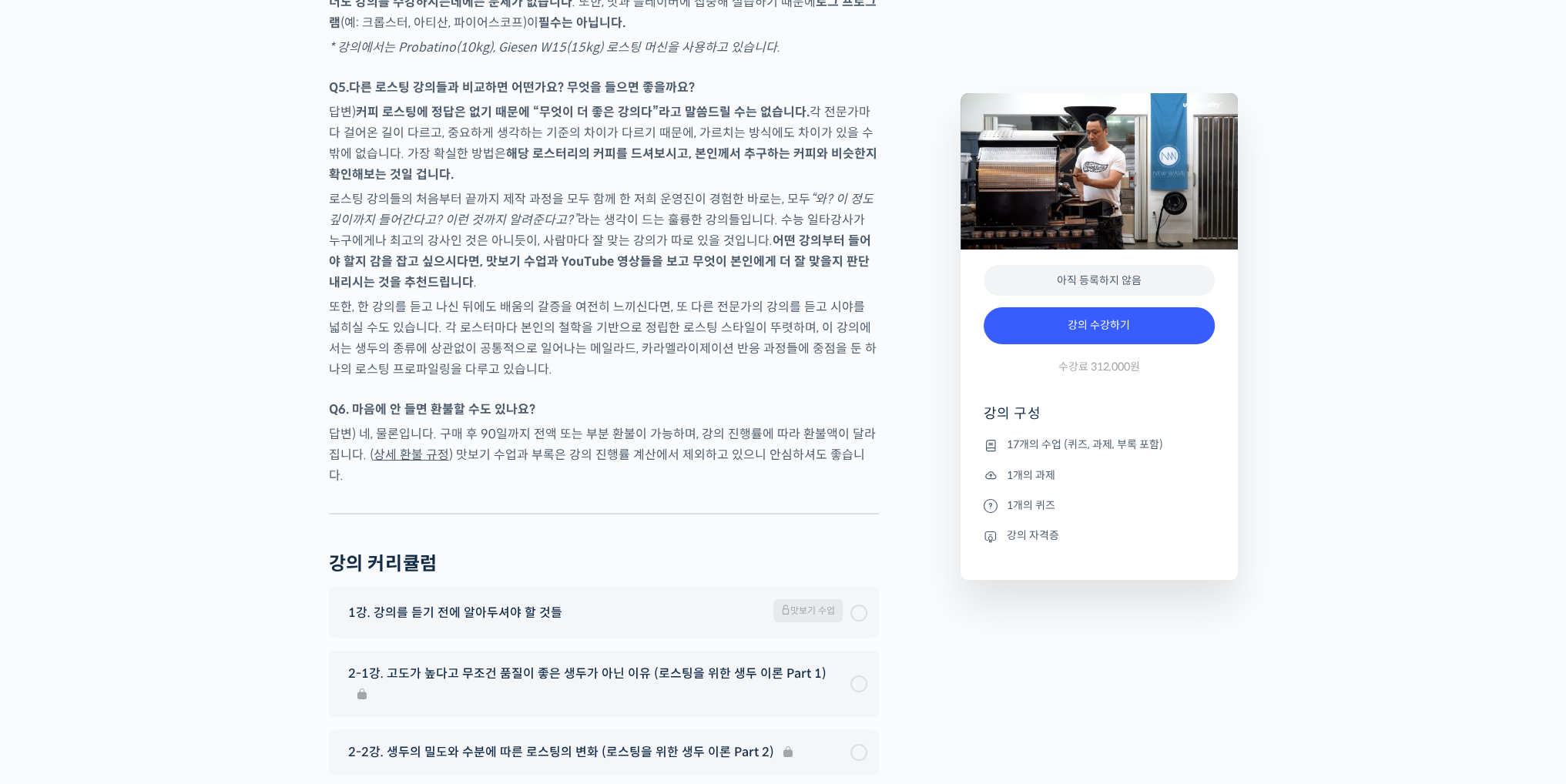
click at [790, 492] on div at bounding box center [603, 501] width 550 height 23
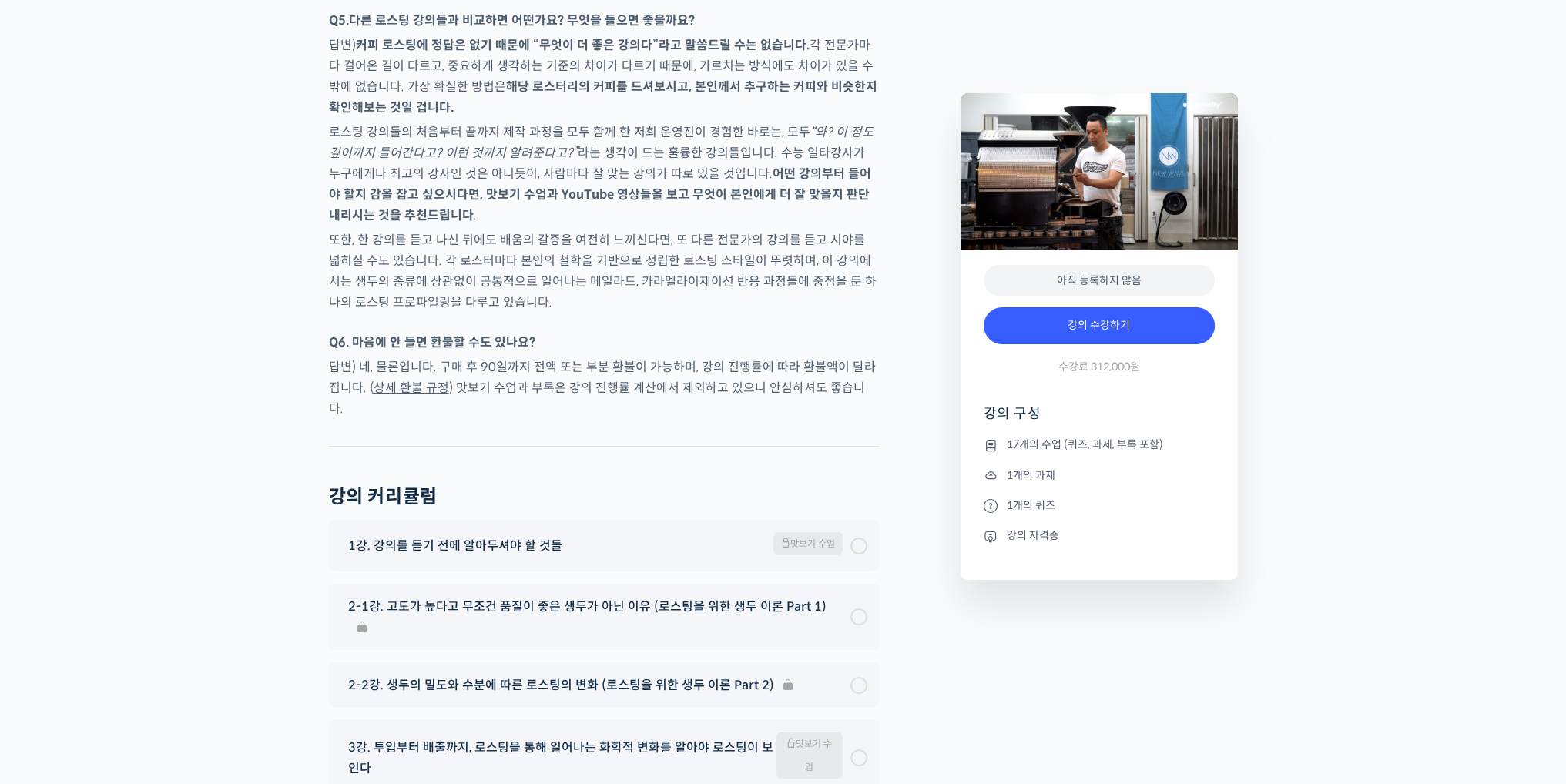
scroll to position [7622, 0]
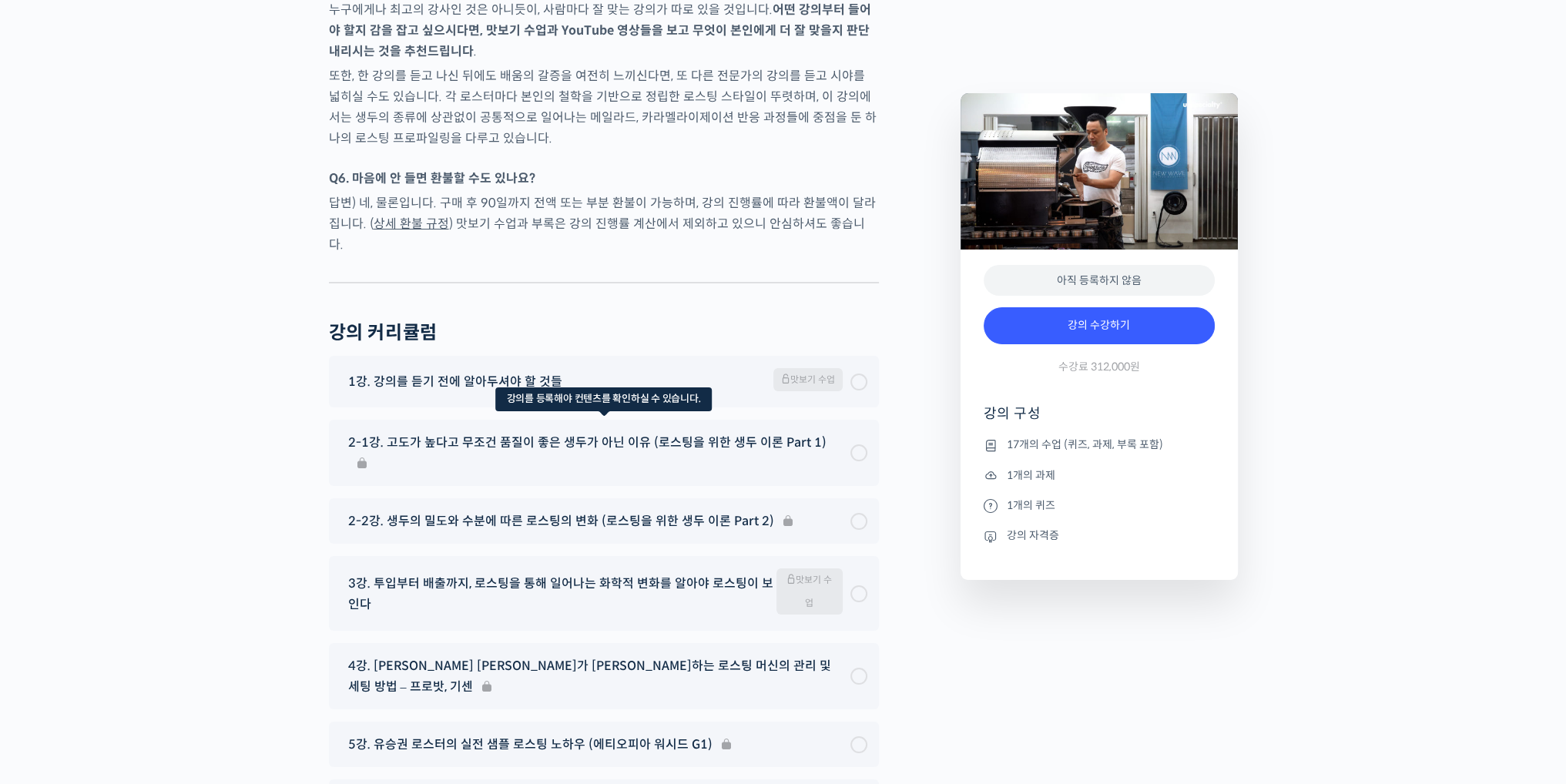
click at [736, 438] on div "2-1강. 고도가 높다고 무조건 품질이 좋은 생두가 아닌 이유 (로스팅을 위한 생두 이론 Part 1)" at bounding box center [603, 452] width 550 height 66
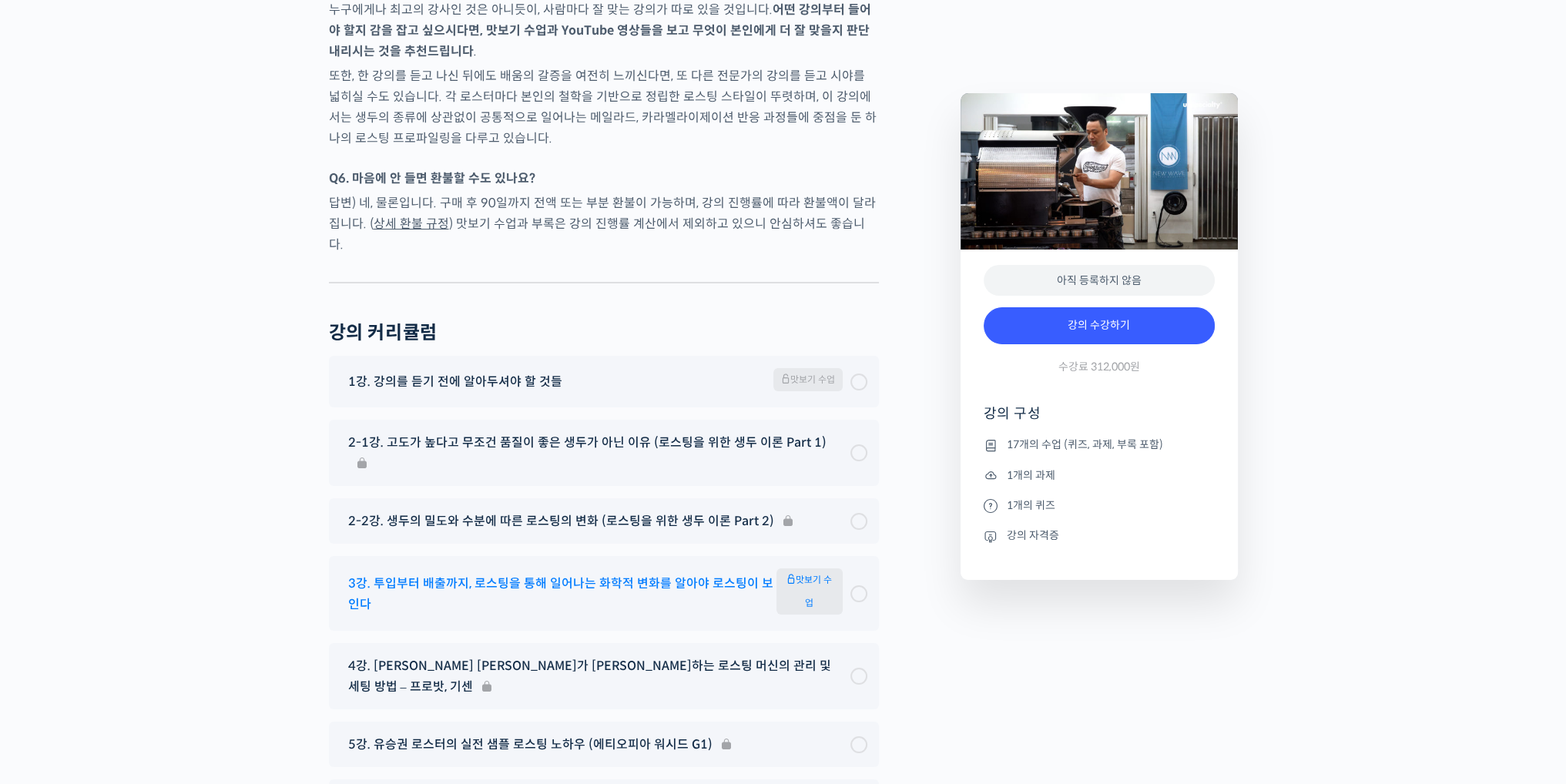
click at [680, 572] on span "3강. 투입부터 배출까지, 로스팅을 통해 일어나는 화학적 변화를 알아야 로스팅이 보인다" at bounding box center [562, 593] width 428 height 41
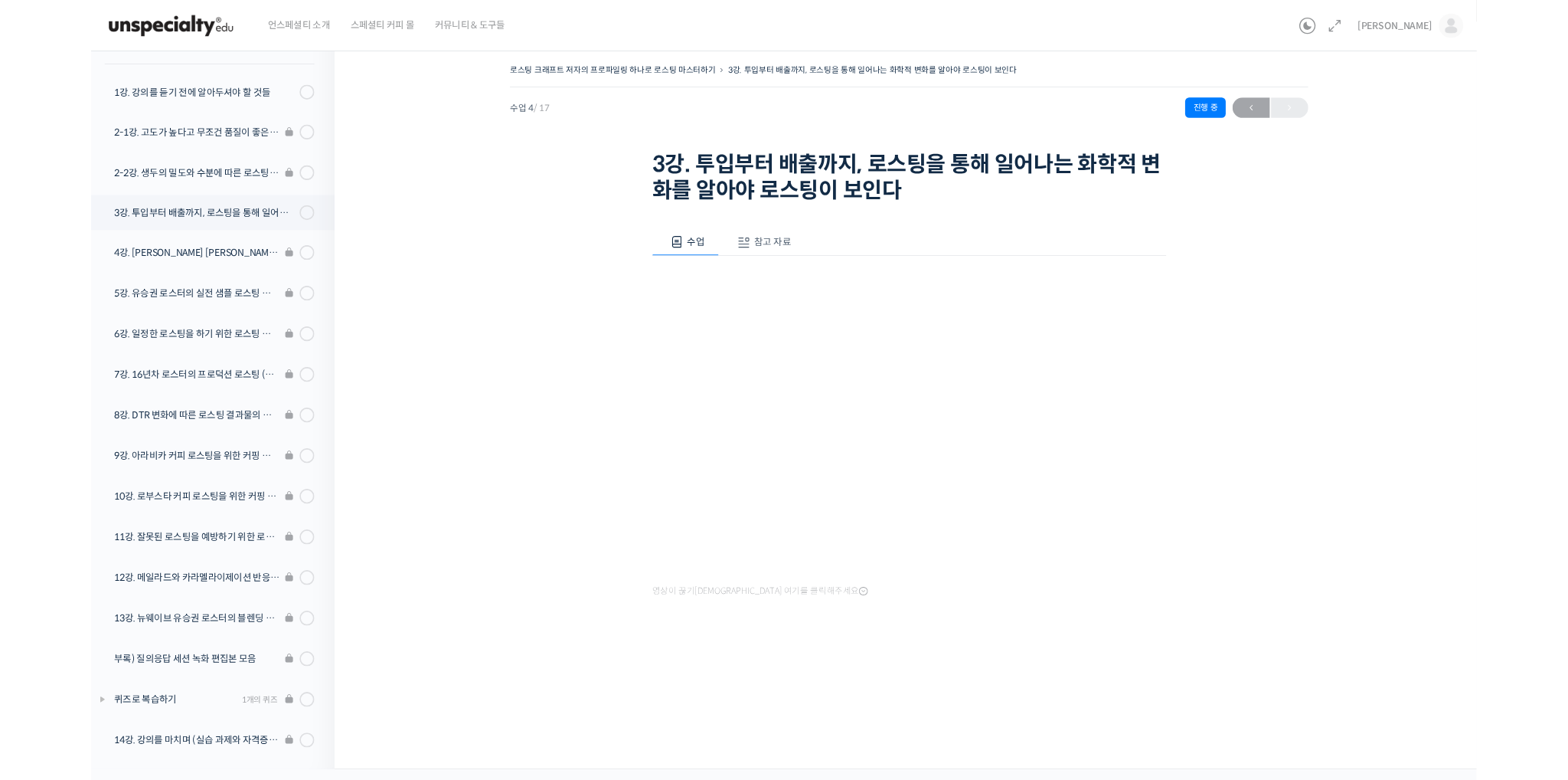
scroll to position [178, 0]
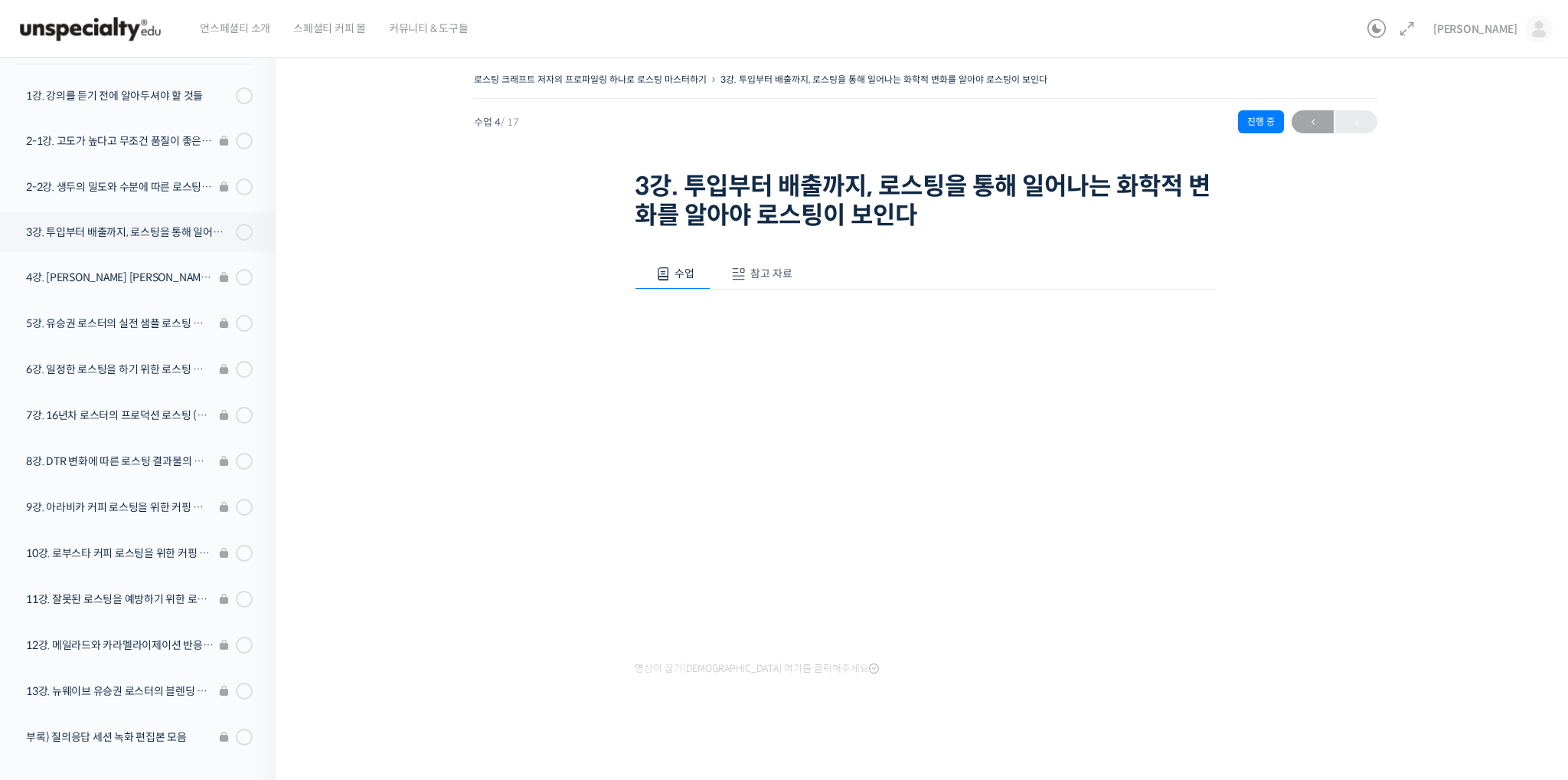
click at [871, 154] on div "로스팅 크래프트 저자의 프로파일링 하나로 로스팅 마스터하기 3강. 투입부터 배출까지, 로스팅을 통해 일어나는 화학적 변화를 알아야 로스팅이 보…" at bounding box center [925, 152] width 904 height 166
